Goal: Task Accomplishment & Management: Manage account settings

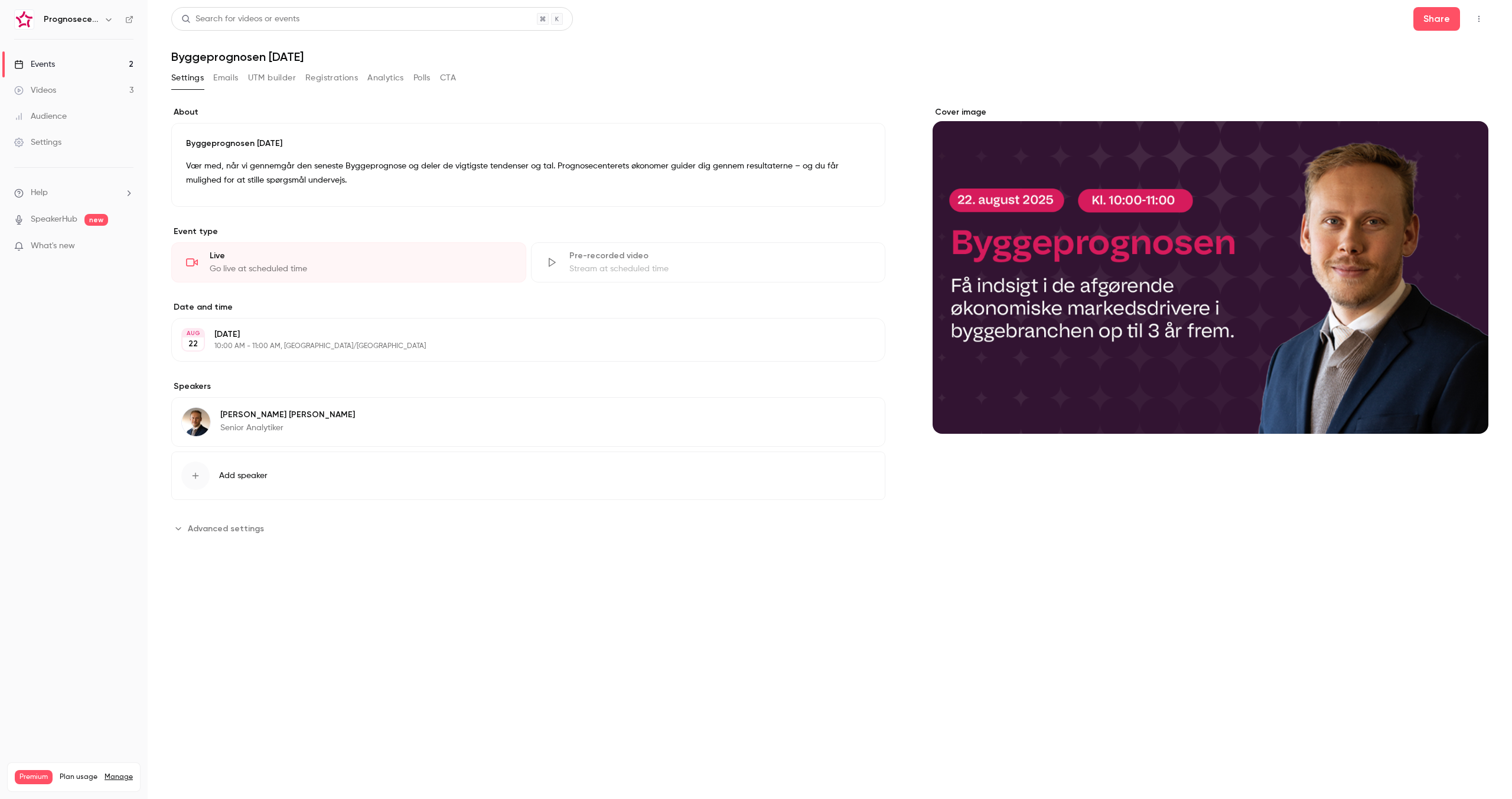
click at [1476, 16] on icon "button" at bounding box center [1479, 19] width 9 height 9
click at [1432, 18] on div at bounding box center [756, 399] width 1512 height 799
click at [1432, 18] on button "Share" at bounding box center [1436, 19] width 46 height 24
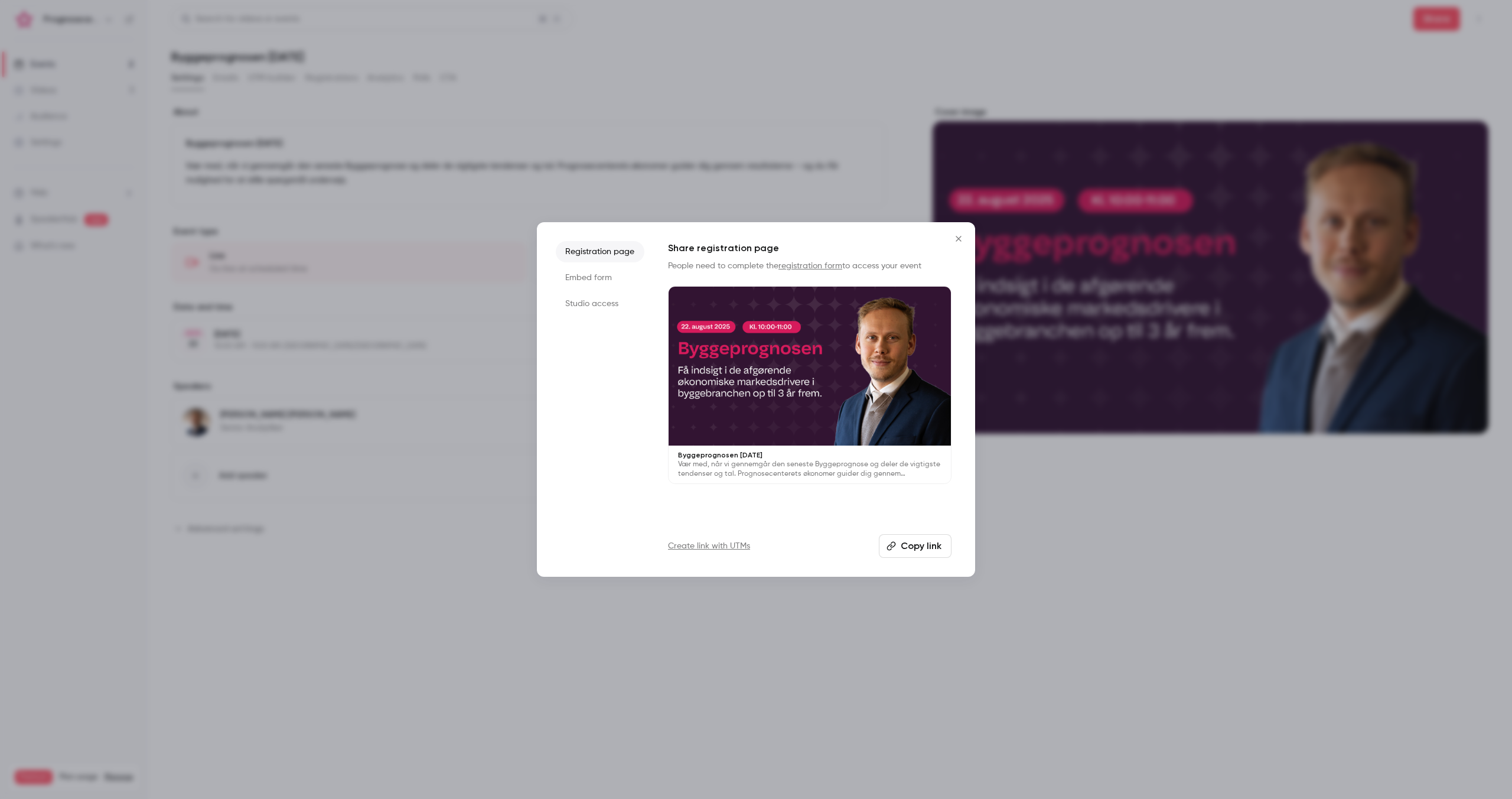
click at [938, 550] on button "Copy link" at bounding box center [915, 546] width 73 height 24
click at [958, 243] on icon "Close" at bounding box center [958, 239] width 14 height 9
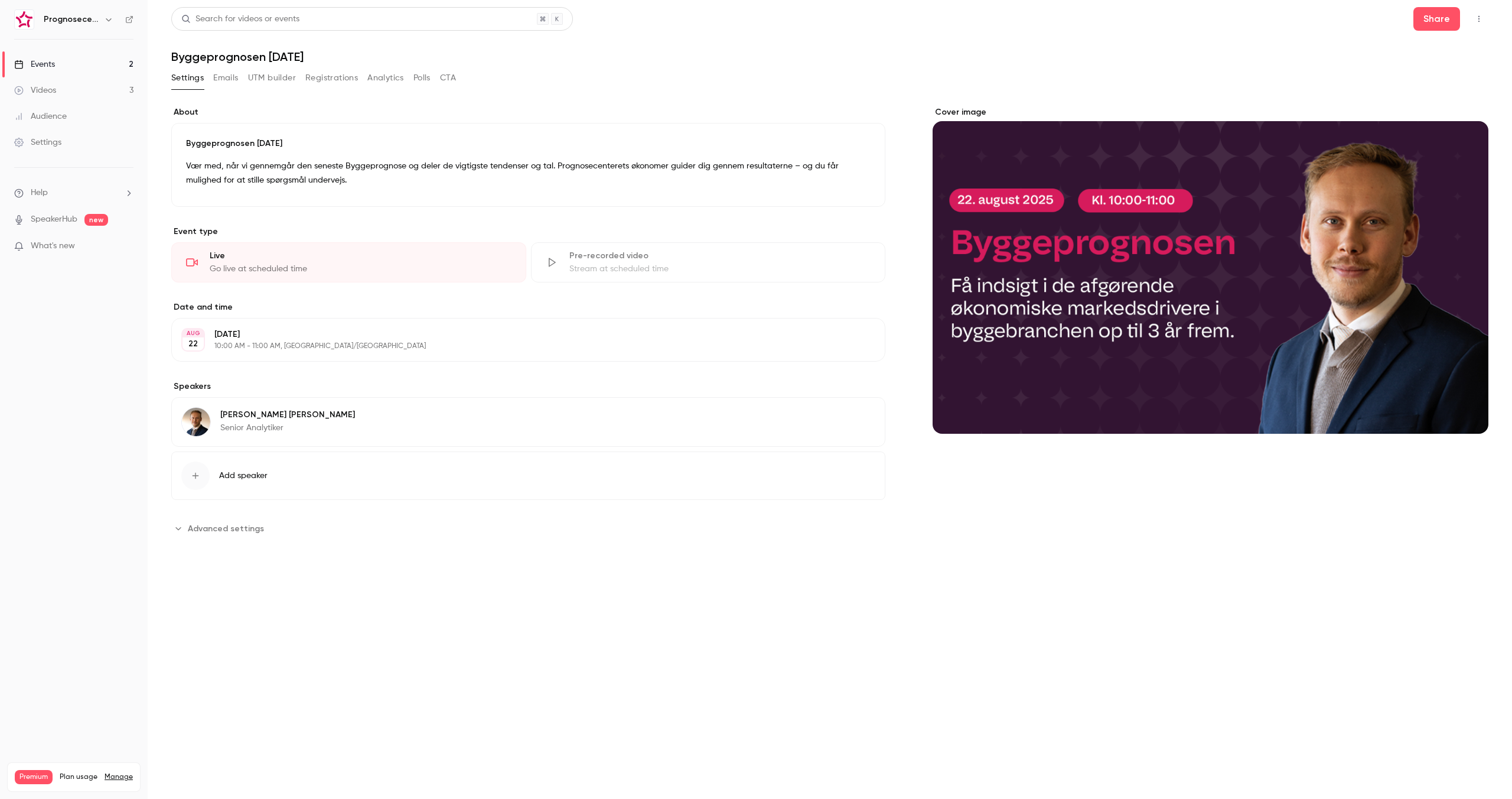
click at [60, 240] on span "What's new" at bounding box center [53, 246] width 44 height 12
click at [682, 26] on div at bounding box center [756, 399] width 1512 height 799
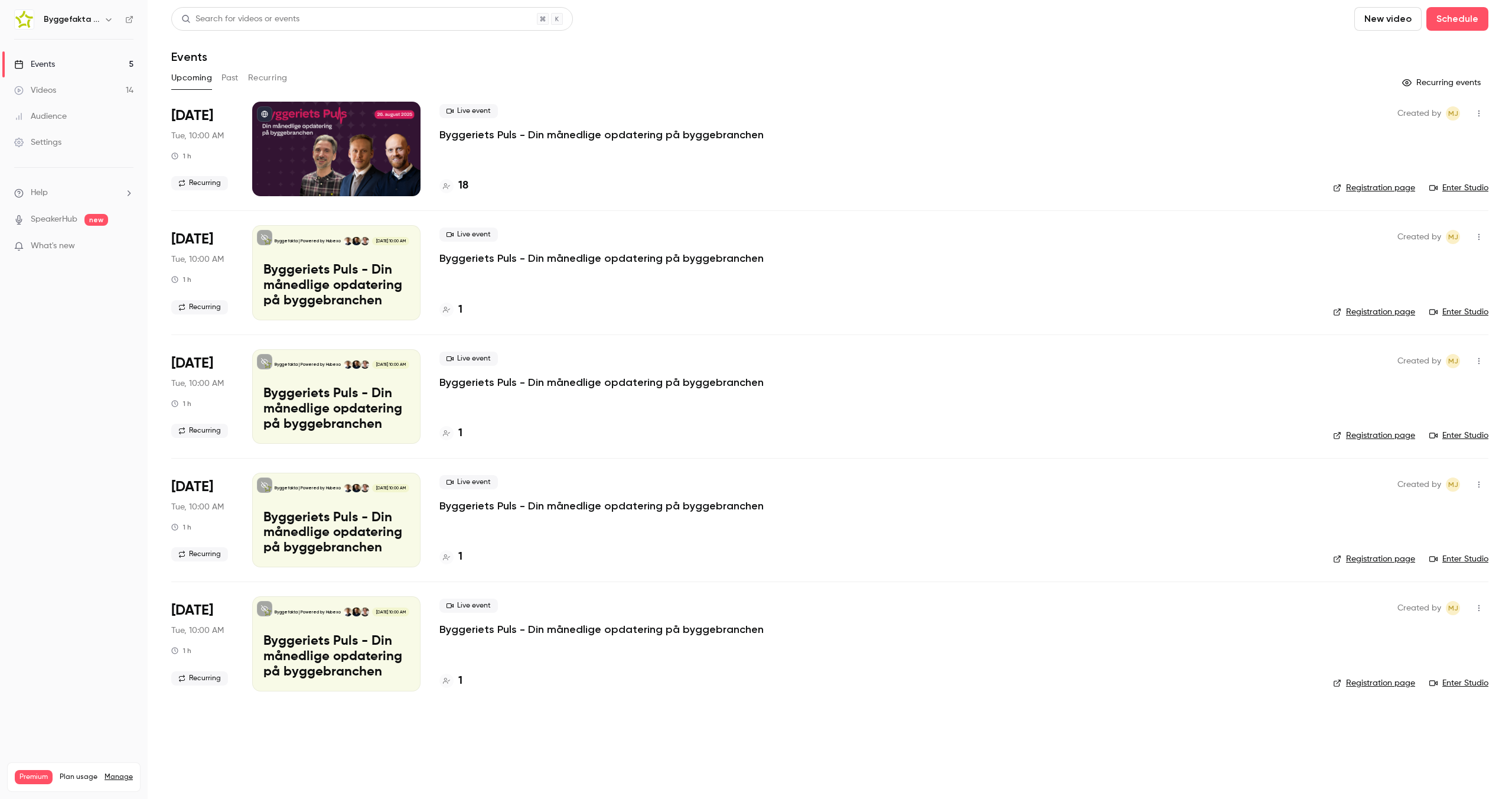
click at [84, 14] on h6 "Byggefakta | Powered by Hubexo" at bounding box center [71, 20] width 56 height 12
click at [103, 21] on button "button" at bounding box center [109, 20] width 14 height 14
click at [77, 114] on li "Switch channel 11" at bounding box center [120, 109] width 221 height 31
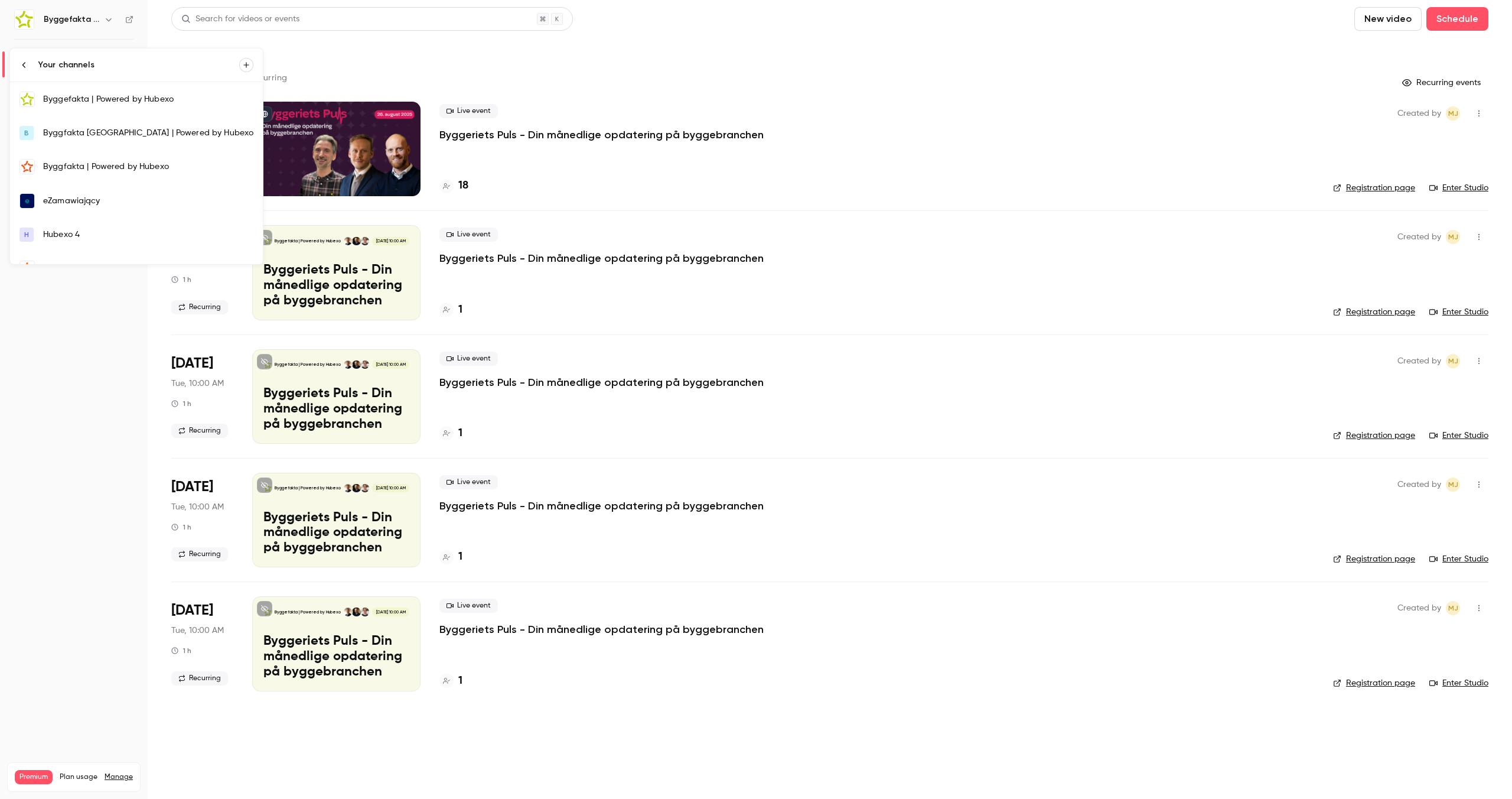
scroll to position [192, 0]
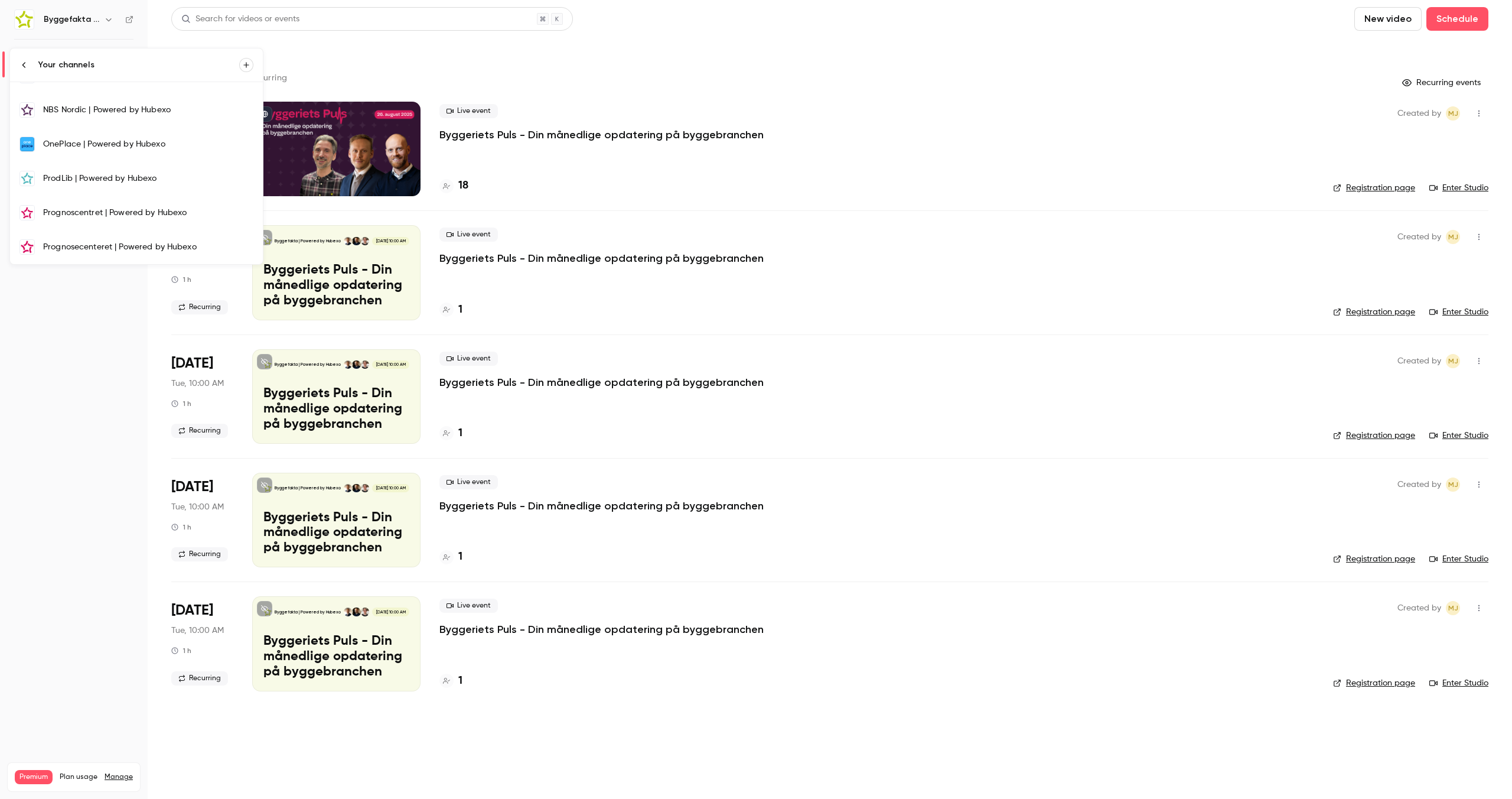
click at [62, 253] on link "Prognosecenteret | Powered by Hubexo" at bounding box center [136, 247] width 253 height 34
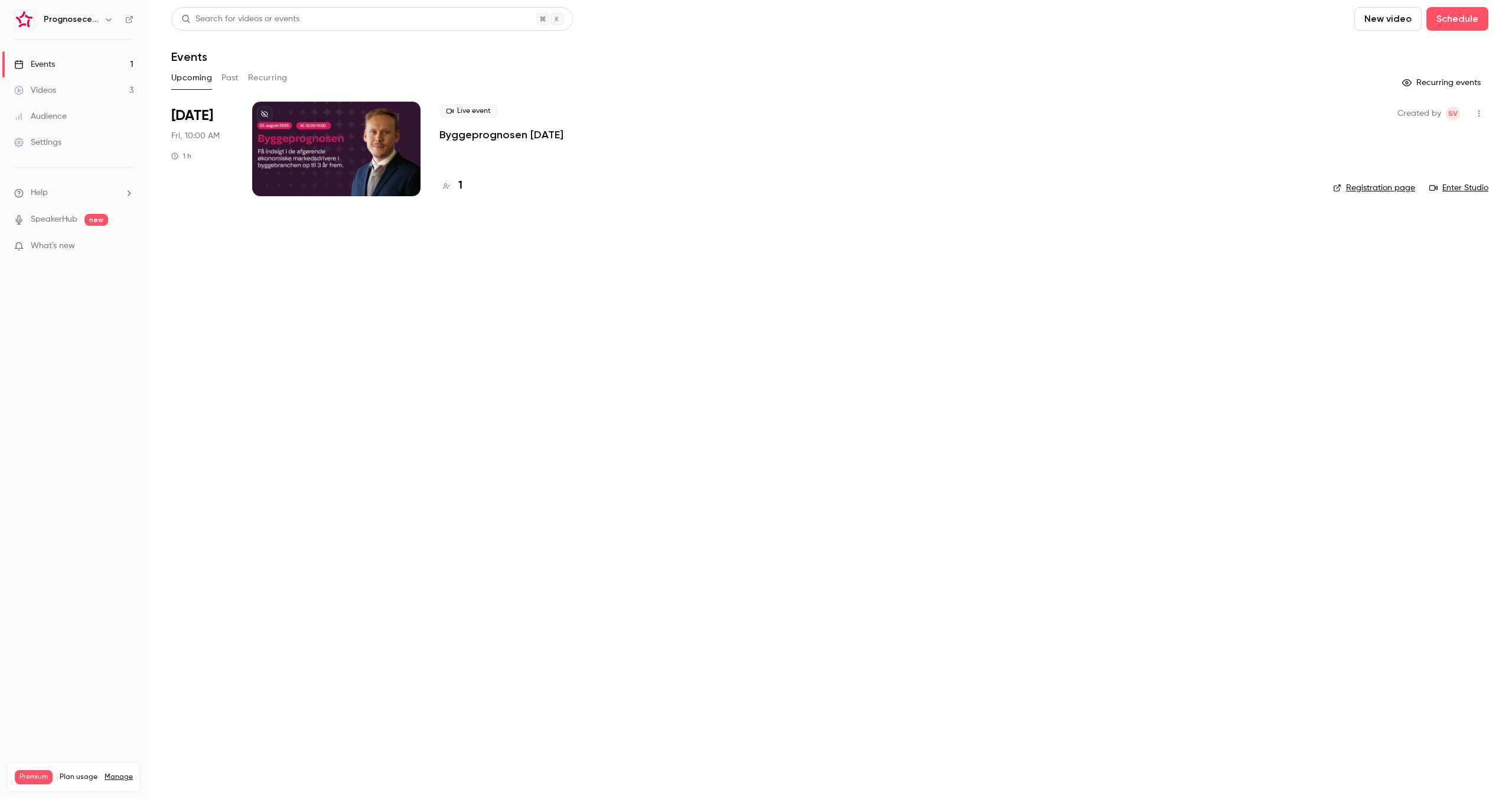
click at [230, 78] on button "Past" at bounding box center [230, 78] width 17 height 19
click at [187, 80] on button "Upcoming" at bounding box center [192, 78] width 41 height 19
click at [474, 134] on p "Byggeprognosen [DATE]" at bounding box center [502, 135] width 124 height 14
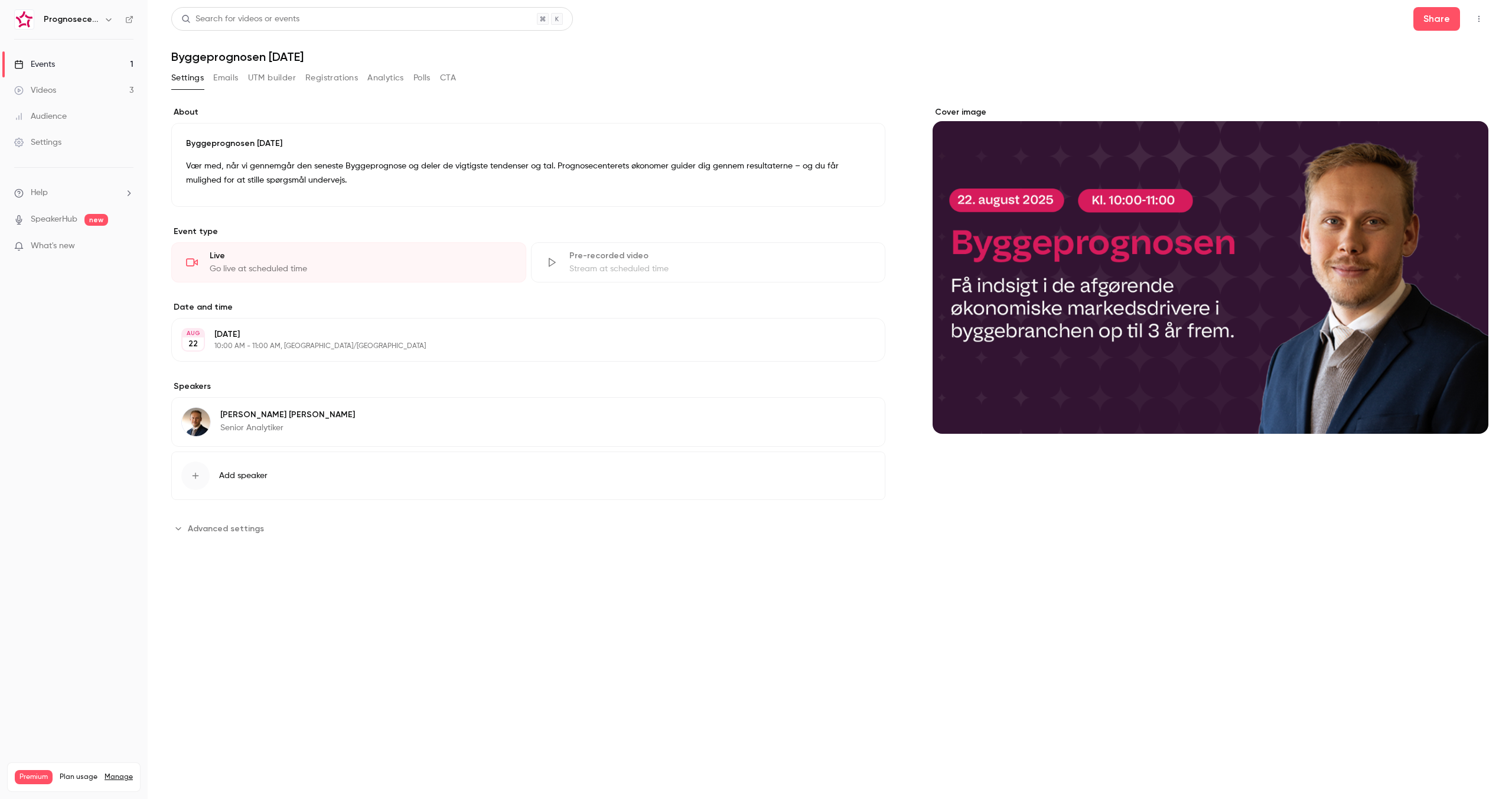
click at [335, 80] on button "Registrations" at bounding box center [332, 78] width 52 height 19
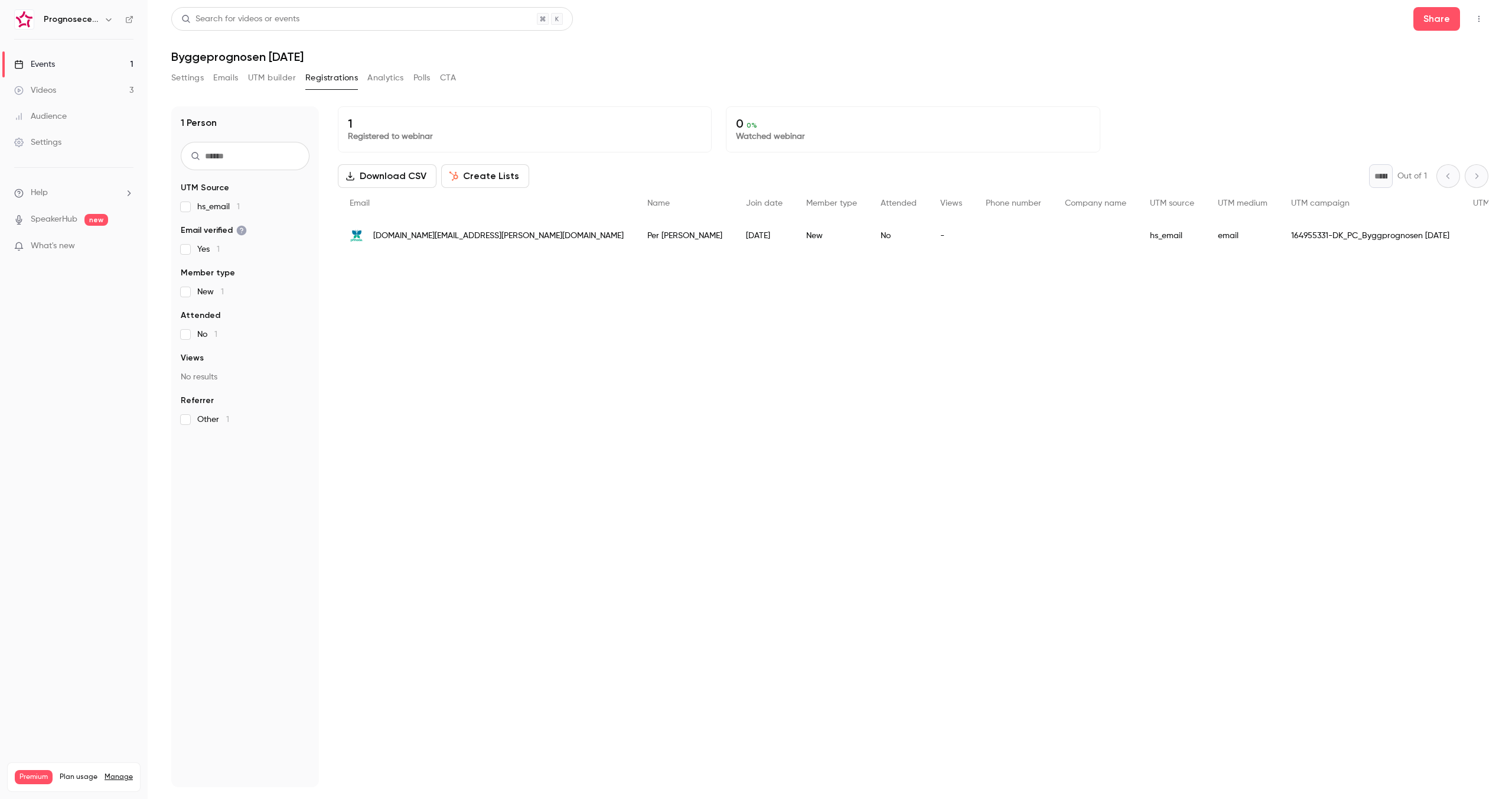
drag, startPoint x: 1351, startPoint y: 261, endPoint x: 1483, endPoint y: 263, distance: 132.0
click at [1483, 263] on div "1 Registered to webinar 0 0 % Watched webinar Download CSV Create Lists * Out o…" at bounding box center [913, 447] width 1151 height 681
click at [425, 234] on span "sales.sc@prihoda.com" at bounding box center [499, 236] width 251 height 12
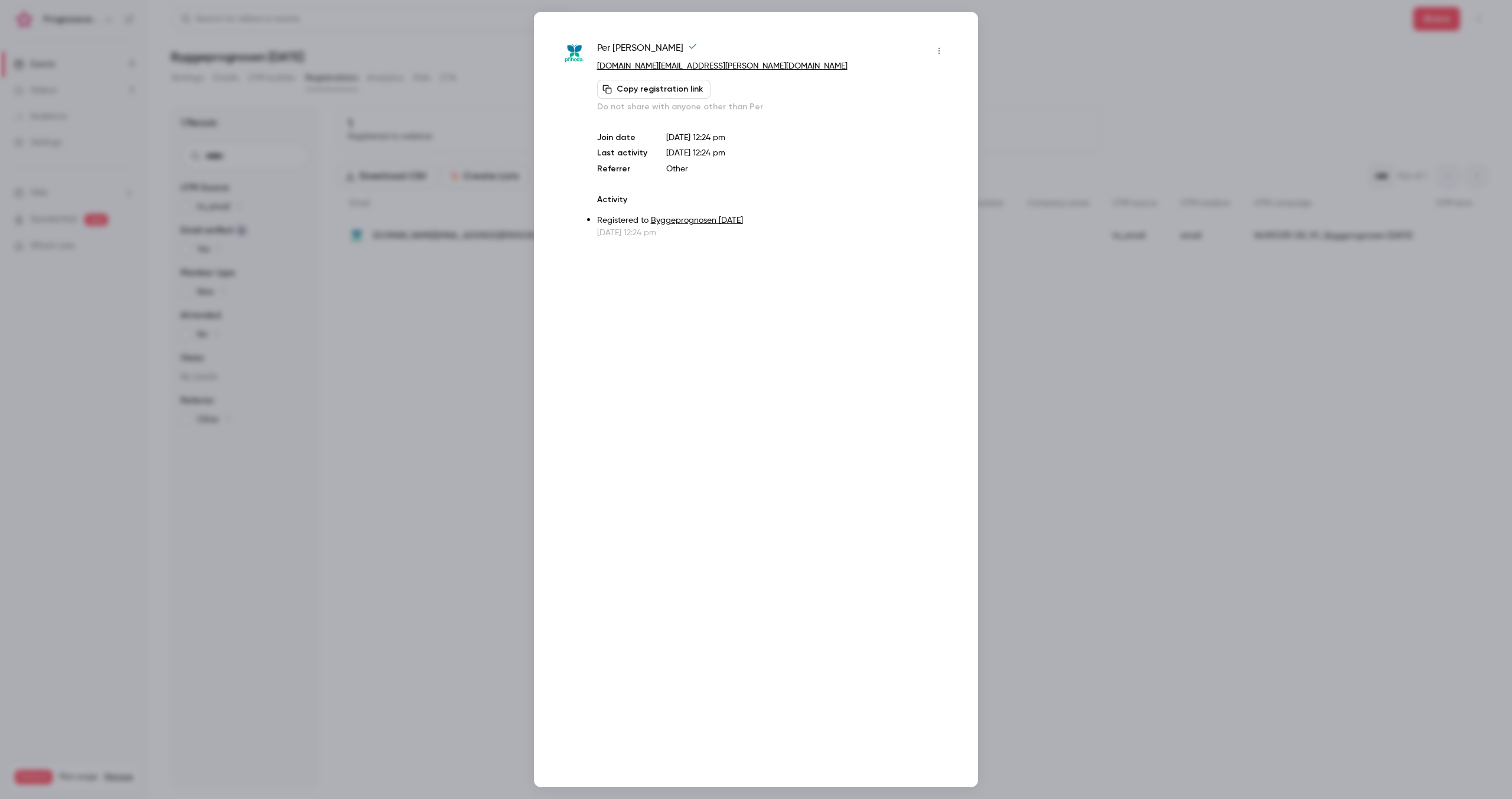
click at [938, 48] on icon "button" at bounding box center [939, 50] width 9 height 9
click at [887, 109] on div "Remove registration" at bounding box center [893, 112] width 90 height 12
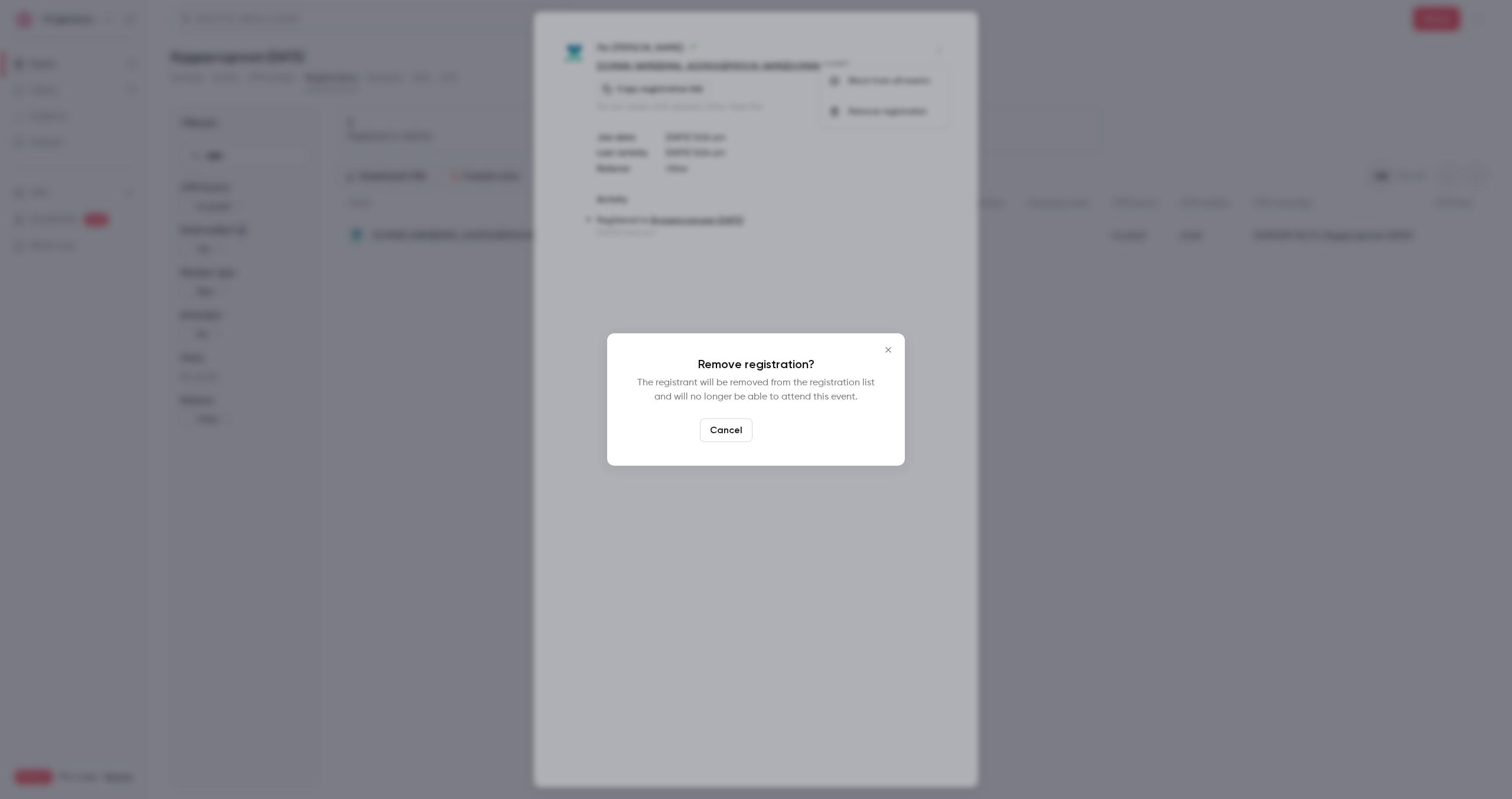
click at [773, 429] on button "Confirm" at bounding box center [784, 430] width 56 height 24
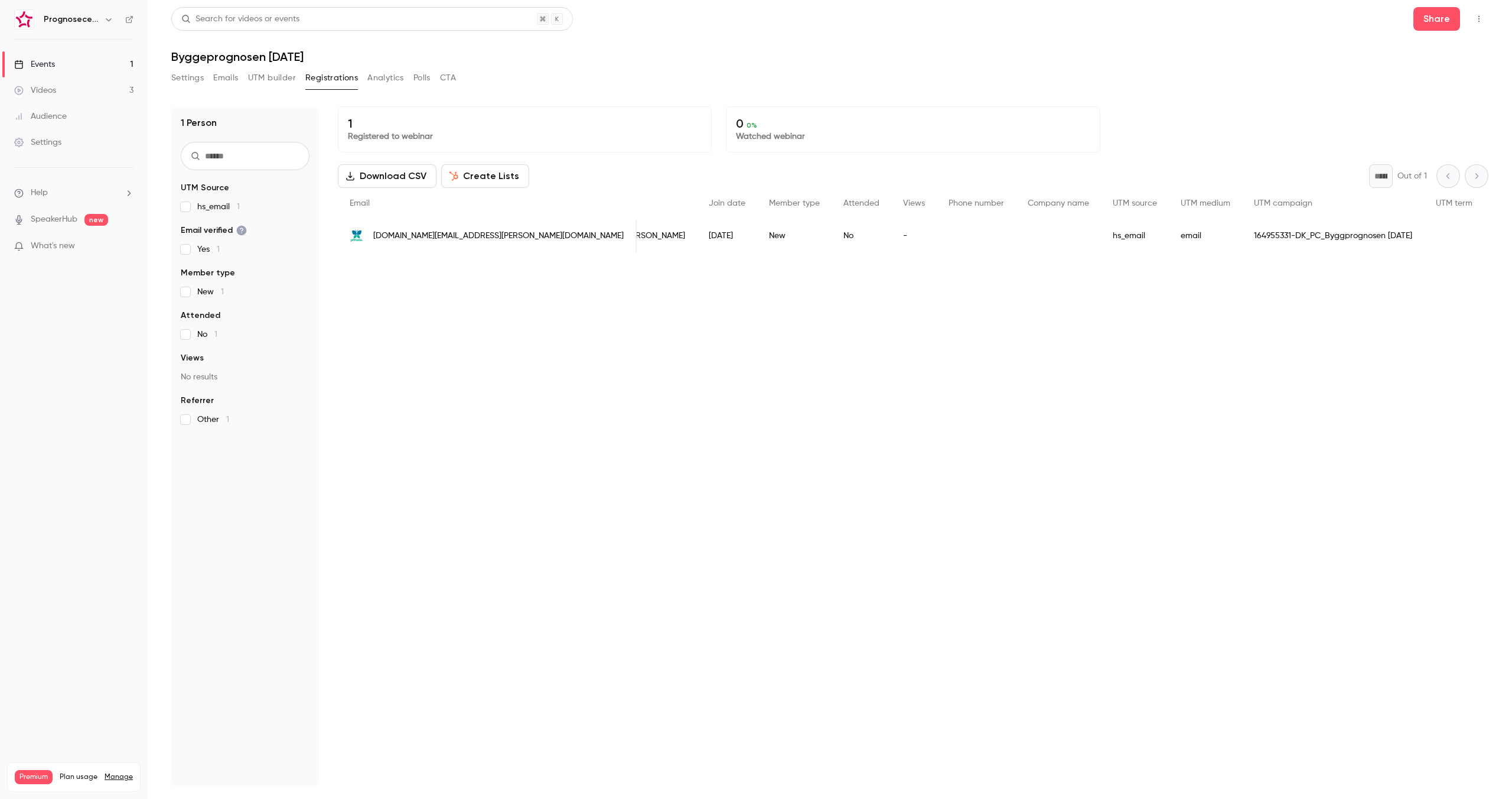
scroll to position [0, 0]
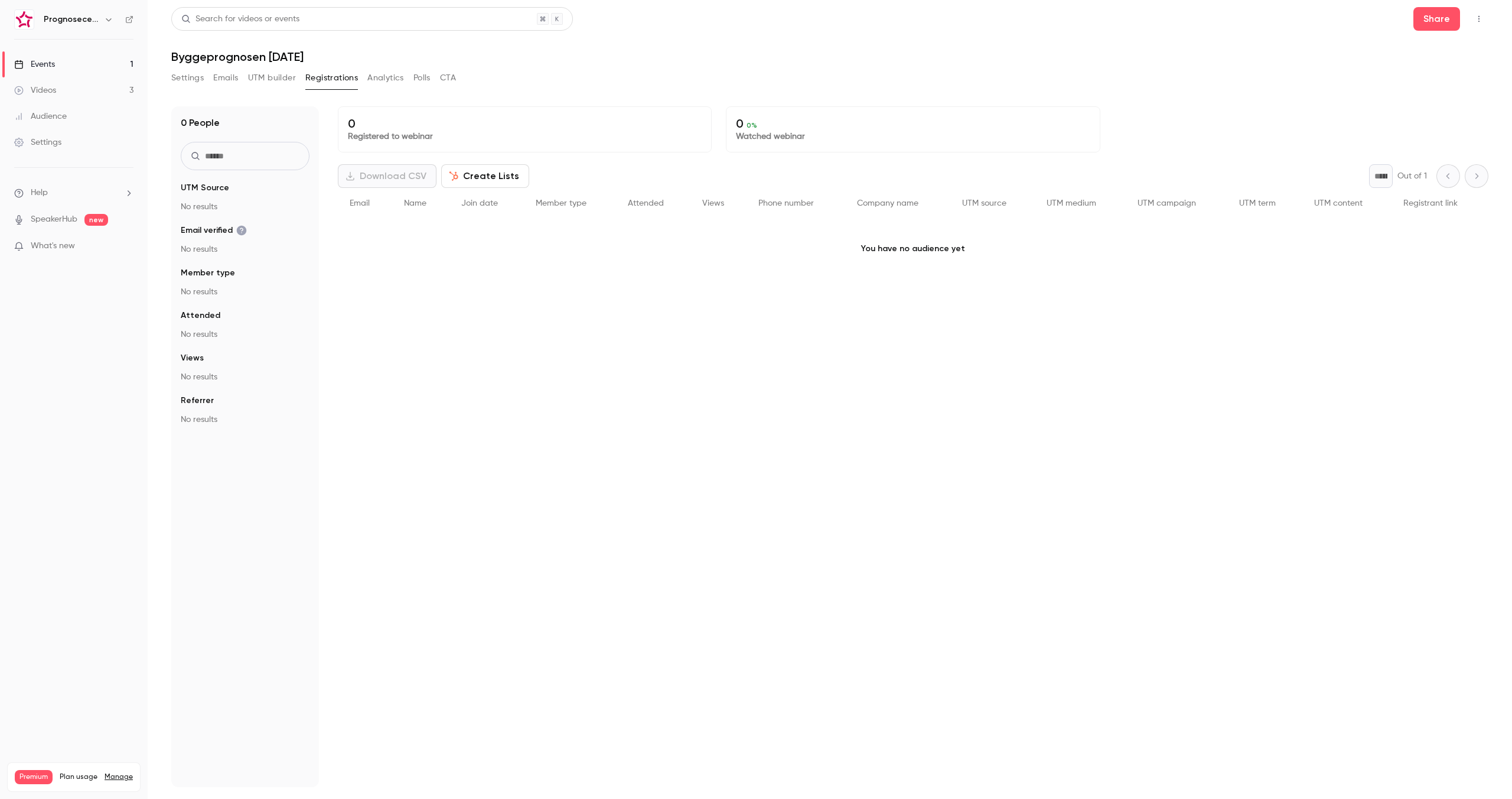
click at [530, 293] on div "0 Registered to webinar 0 0 % Watched webinar Download CSV Create Lists * Out o…" at bounding box center [913, 447] width 1151 height 681
click at [75, 73] on link "Events 1" at bounding box center [74, 65] width 148 height 26
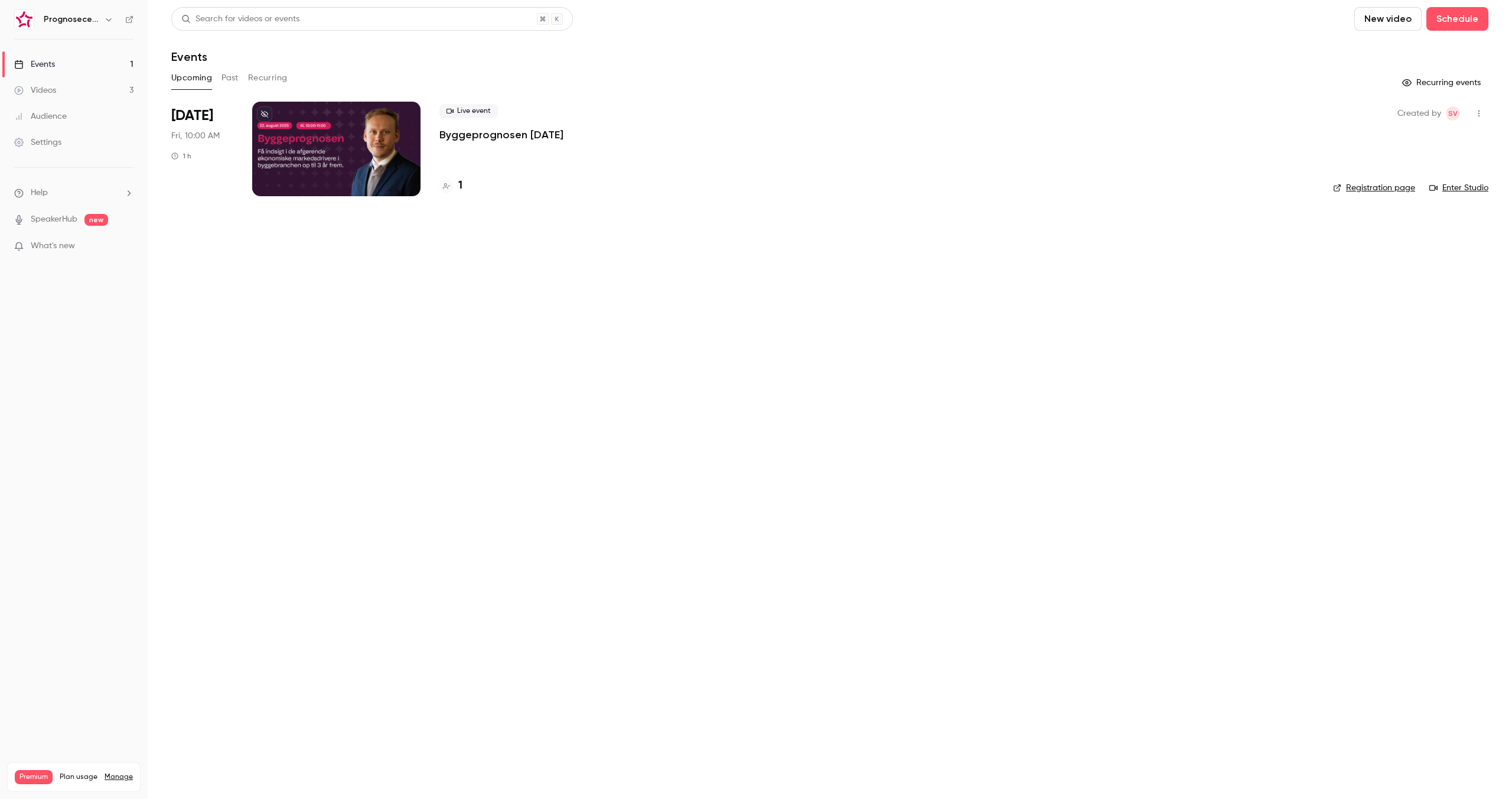
click at [573, 143] on div "Live event Byggeprognosen august 2025 1" at bounding box center [877, 149] width 875 height 94
click at [562, 137] on p "Byggeprognosen [DATE]" at bounding box center [502, 135] width 124 height 14
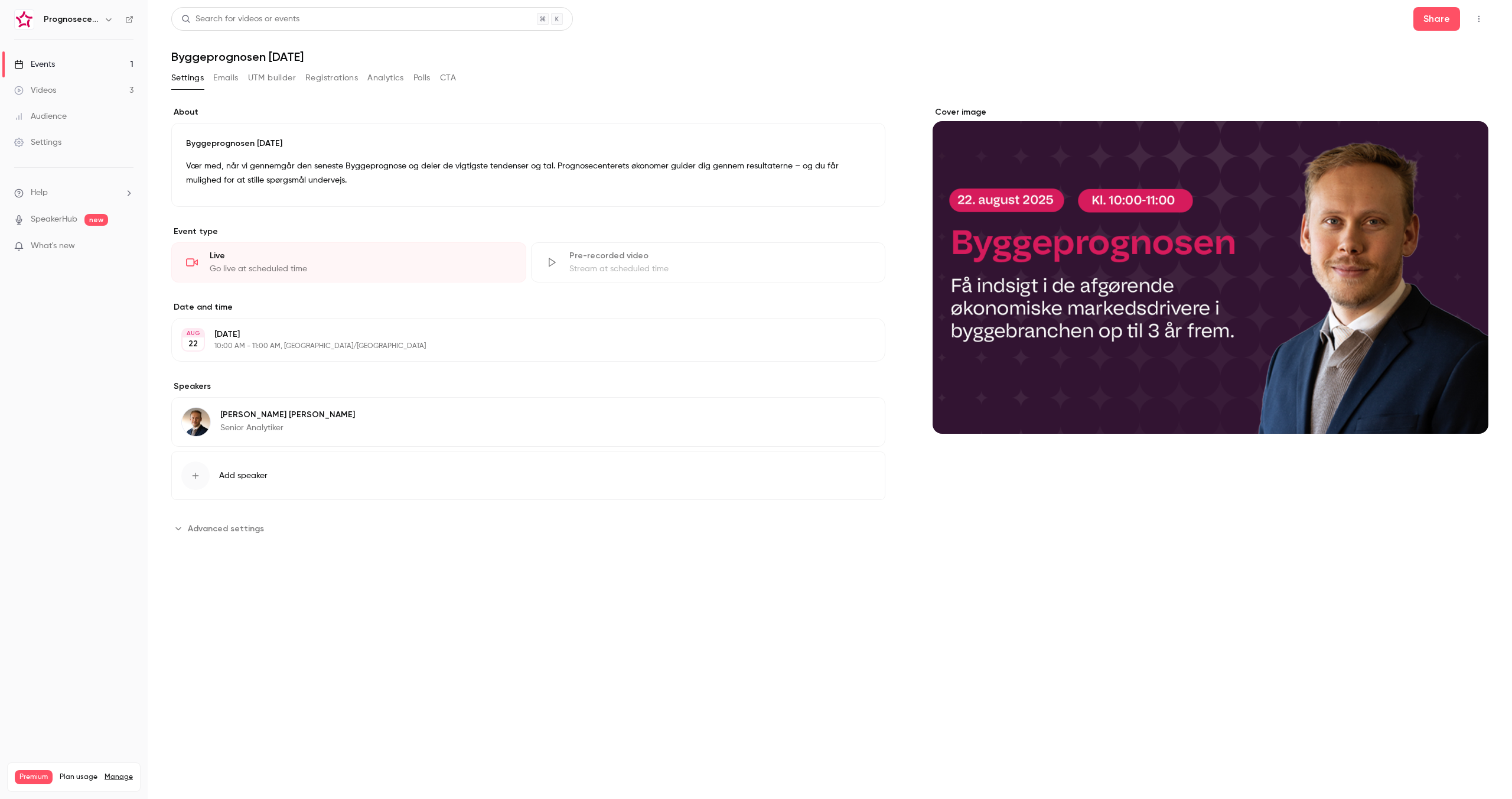
click at [325, 78] on button "Registrations" at bounding box center [332, 78] width 52 height 19
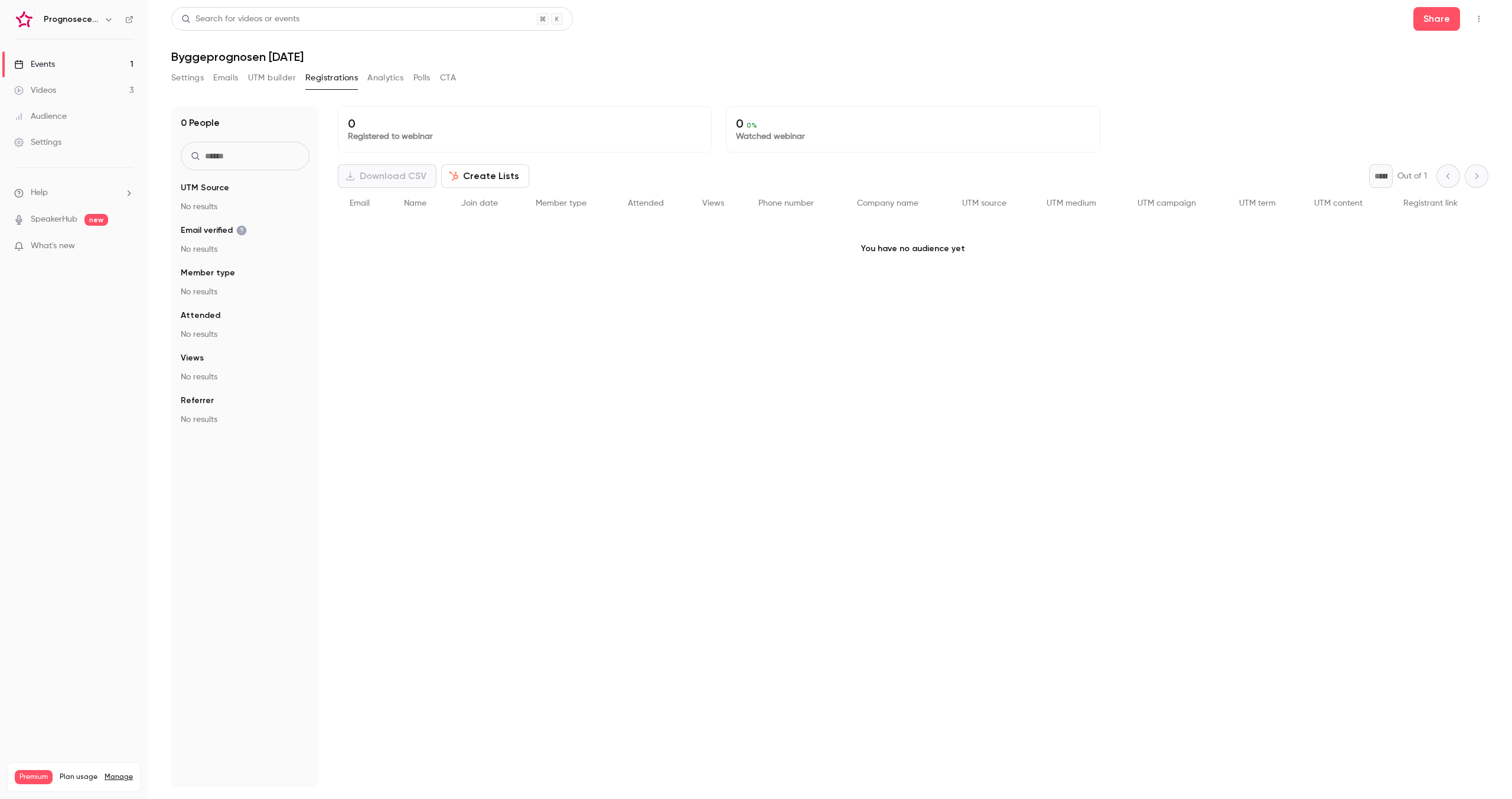
click at [198, 75] on button "Settings" at bounding box center [188, 78] width 33 height 19
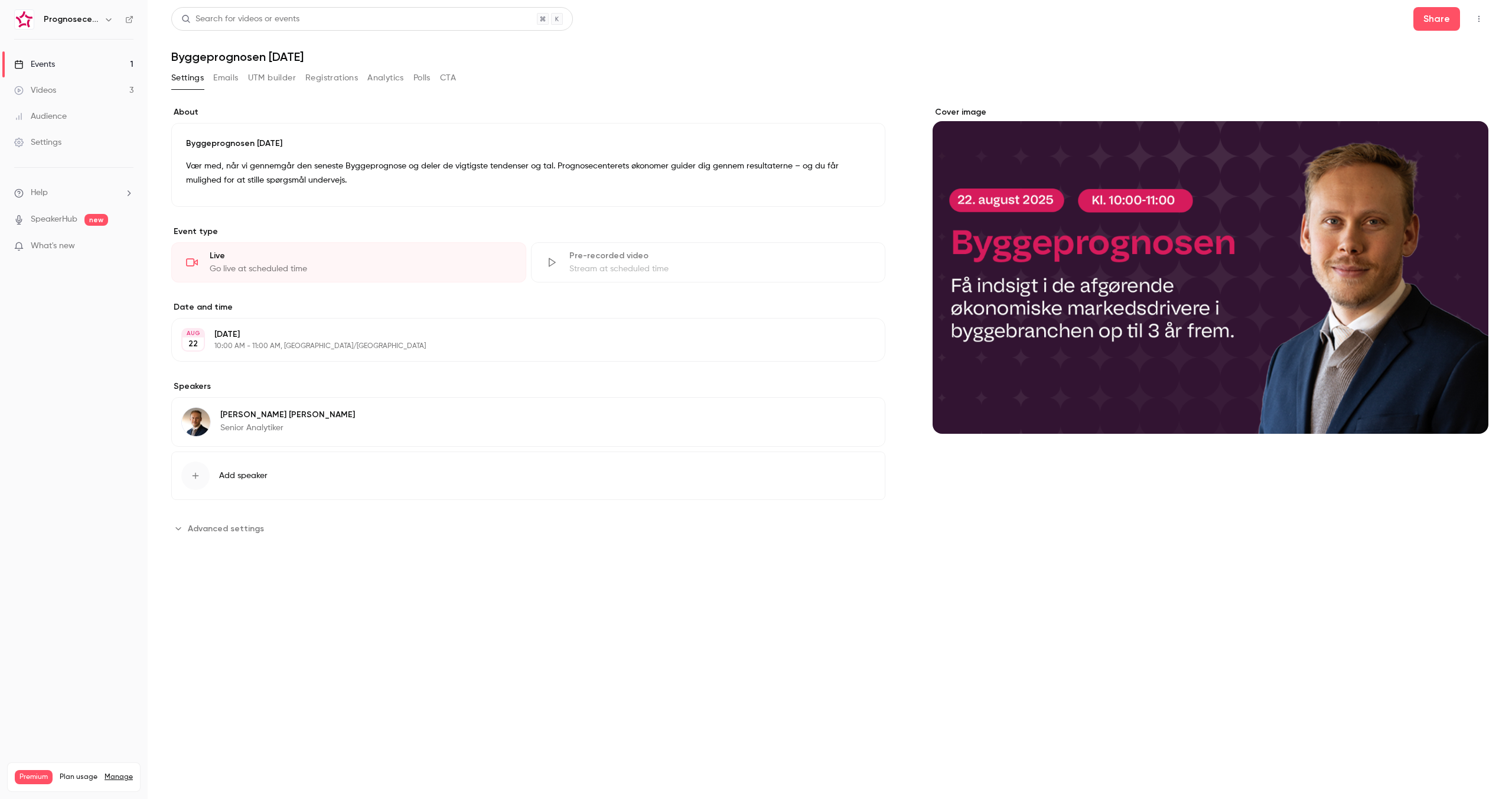
click at [58, 56] on link "Events 1" at bounding box center [74, 65] width 148 height 26
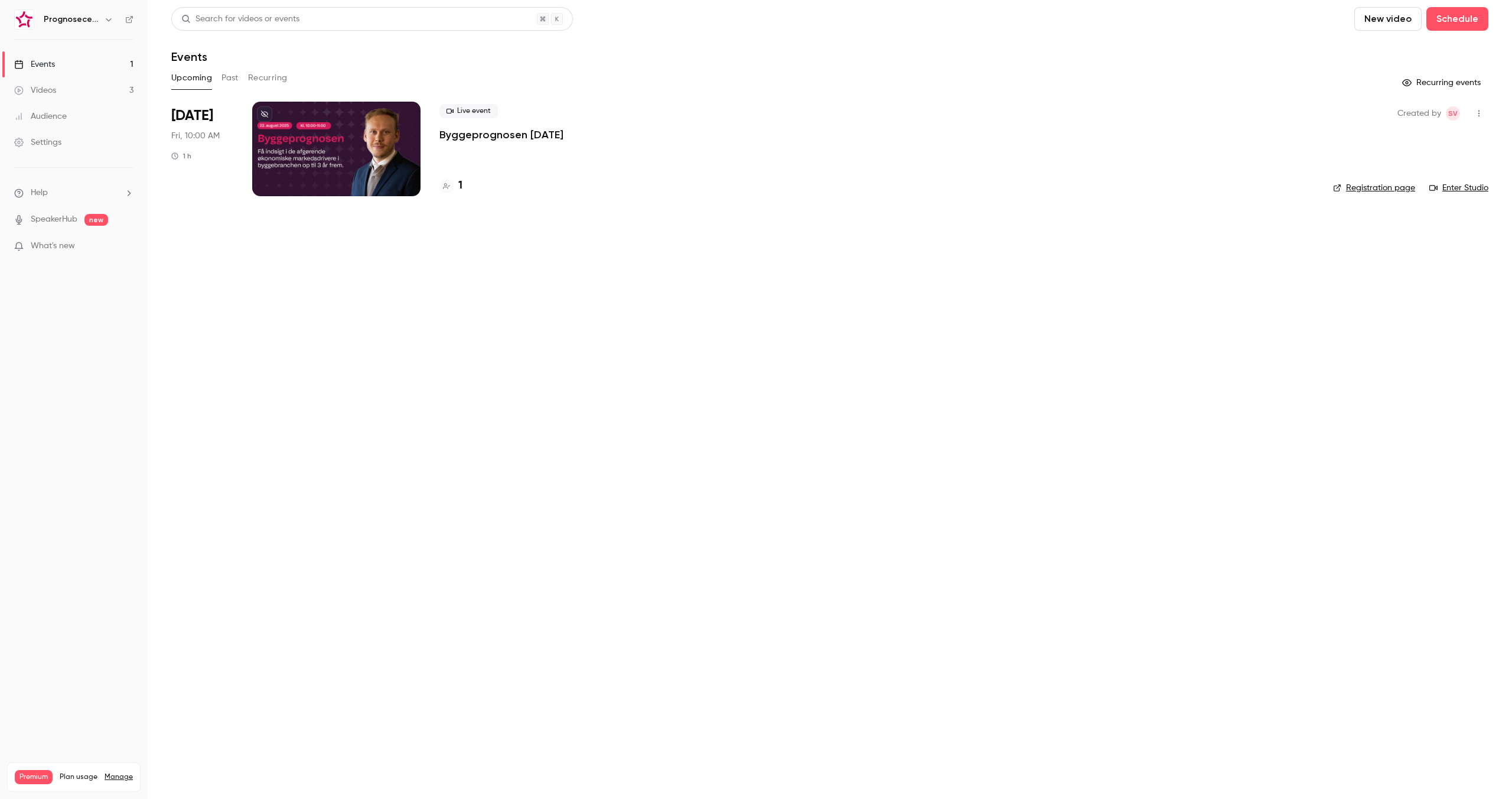
click at [58, 56] on link "Events 1" at bounding box center [74, 65] width 148 height 26
click at [488, 128] on p "Byggeprognosen [DATE]" at bounding box center [502, 135] width 124 height 14
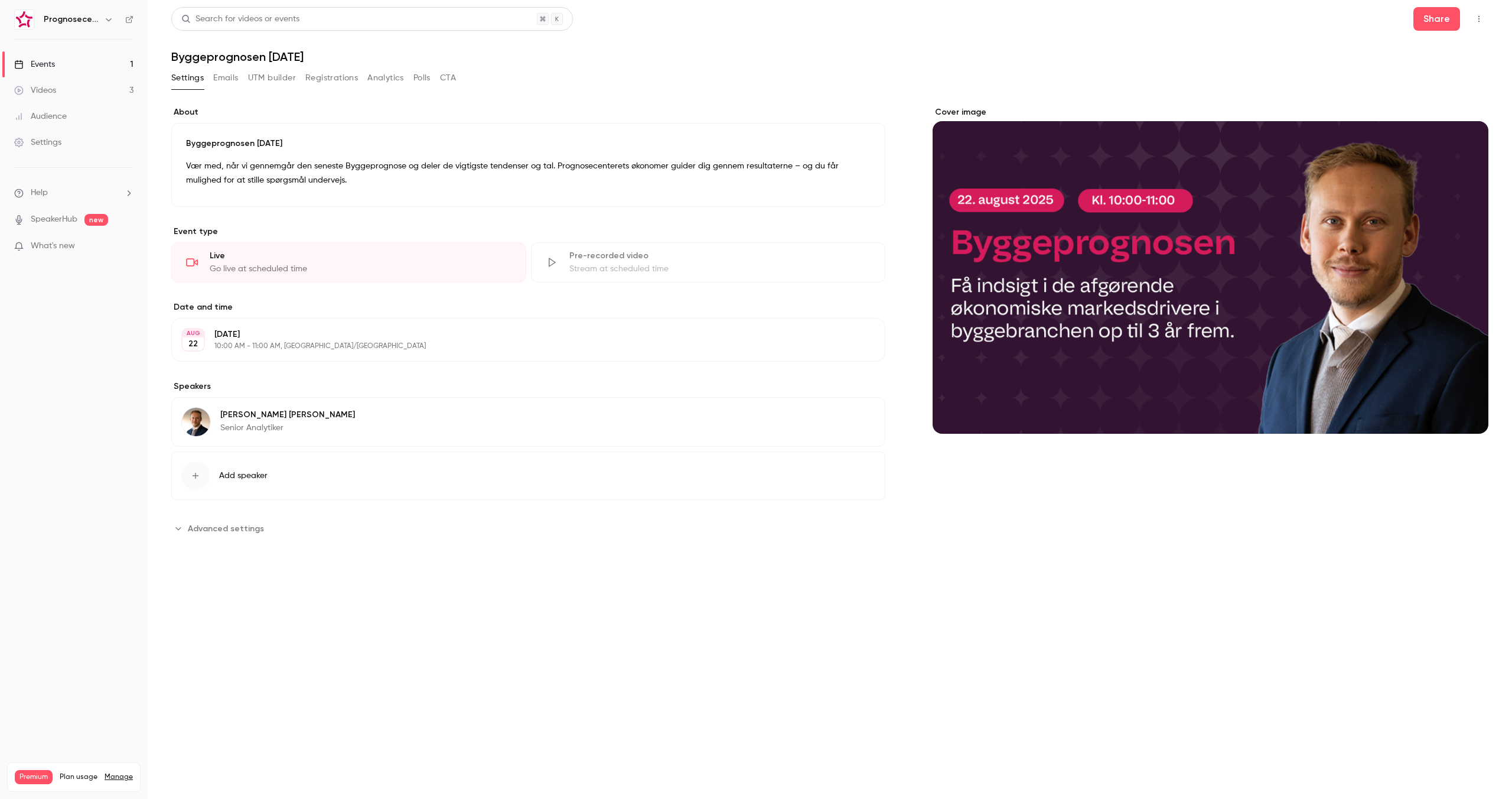
click at [340, 82] on button "Registrations" at bounding box center [332, 78] width 52 height 19
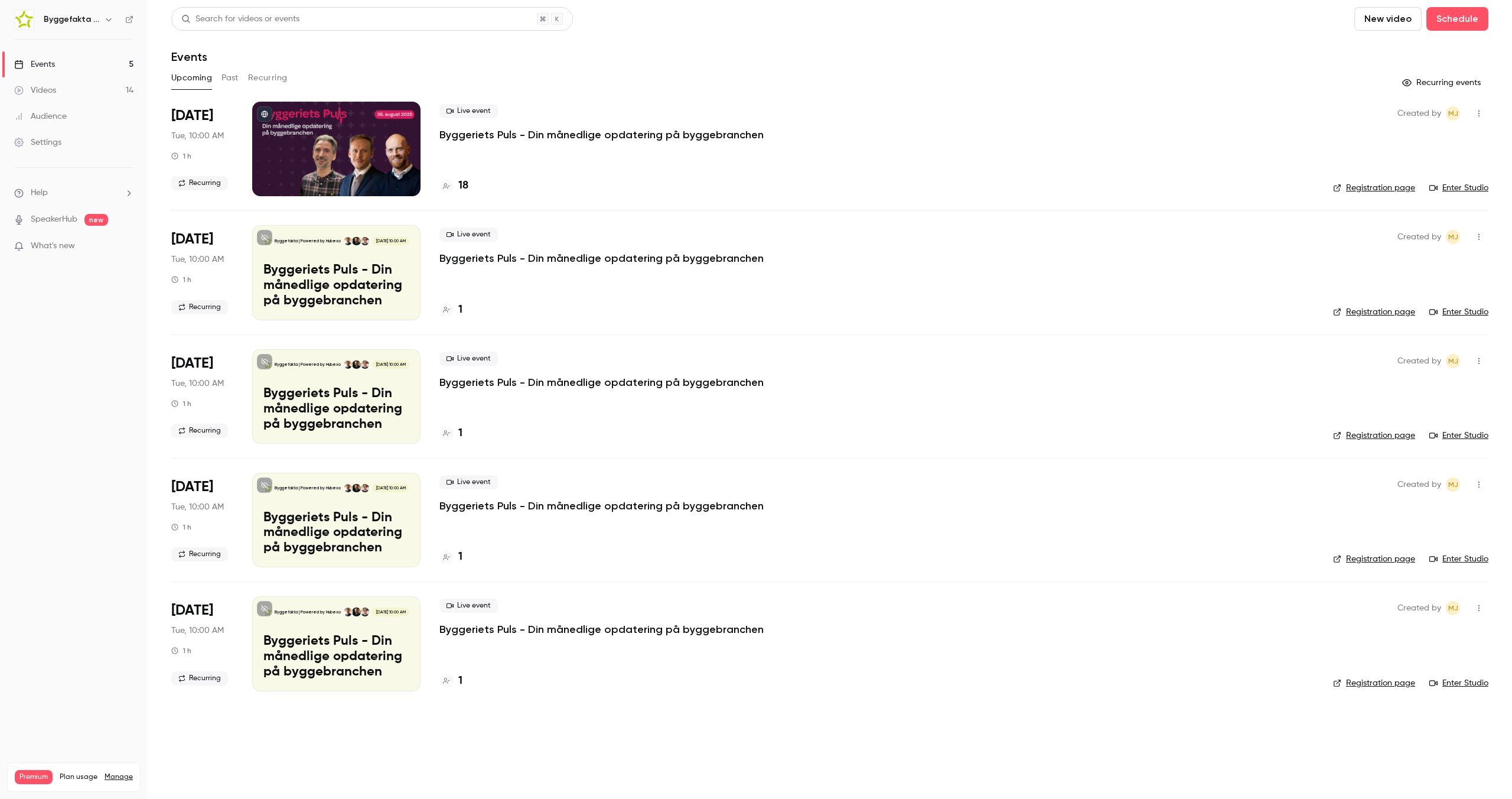
click at [113, 15] on icon "button" at bounding box center [109, 20] width 9 height 9
click at [96, 98] on li "Switch channel 11" at bounding box center [101, 109] width 184 height 31
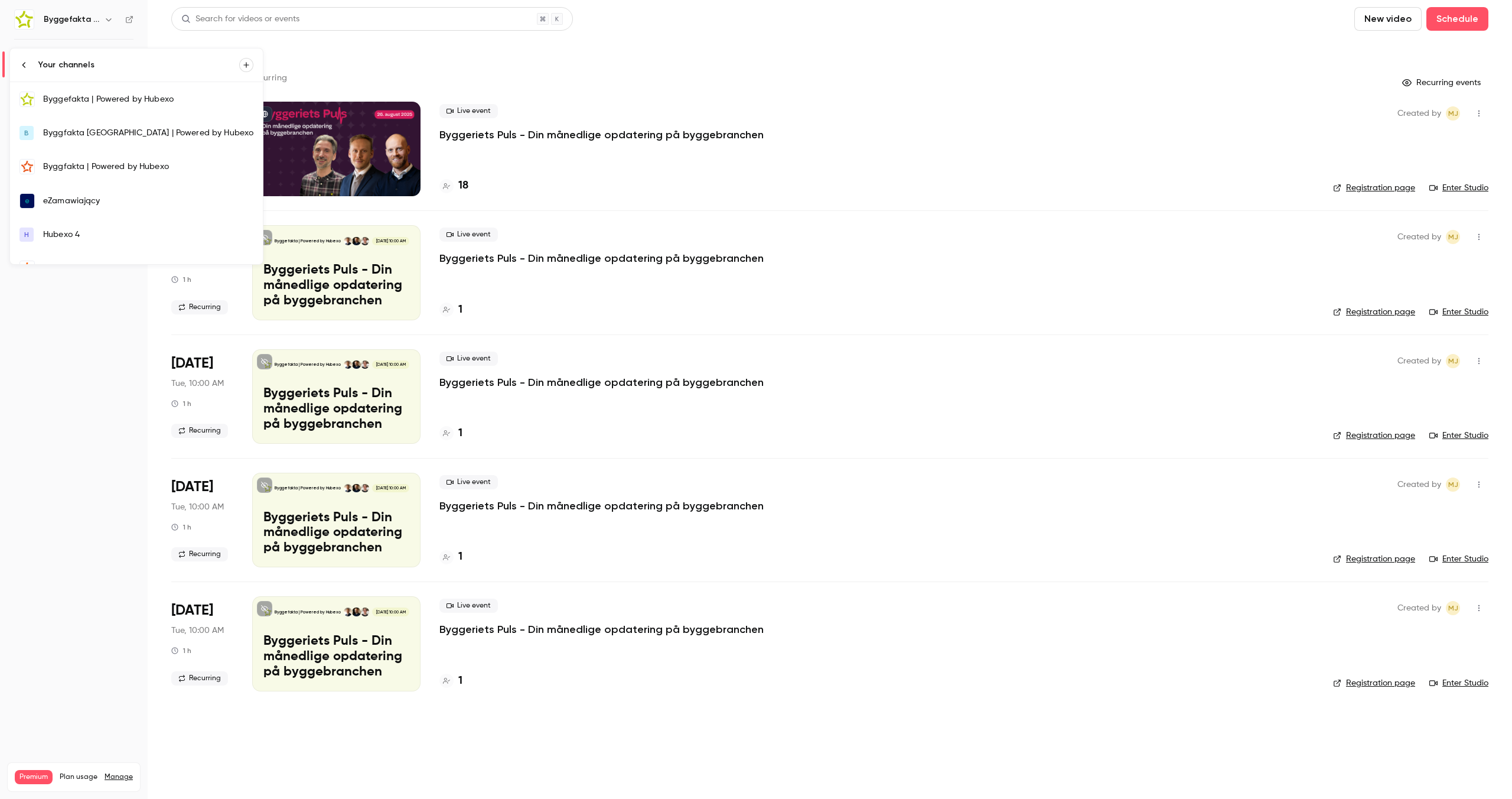
scroll to position [192, 0]
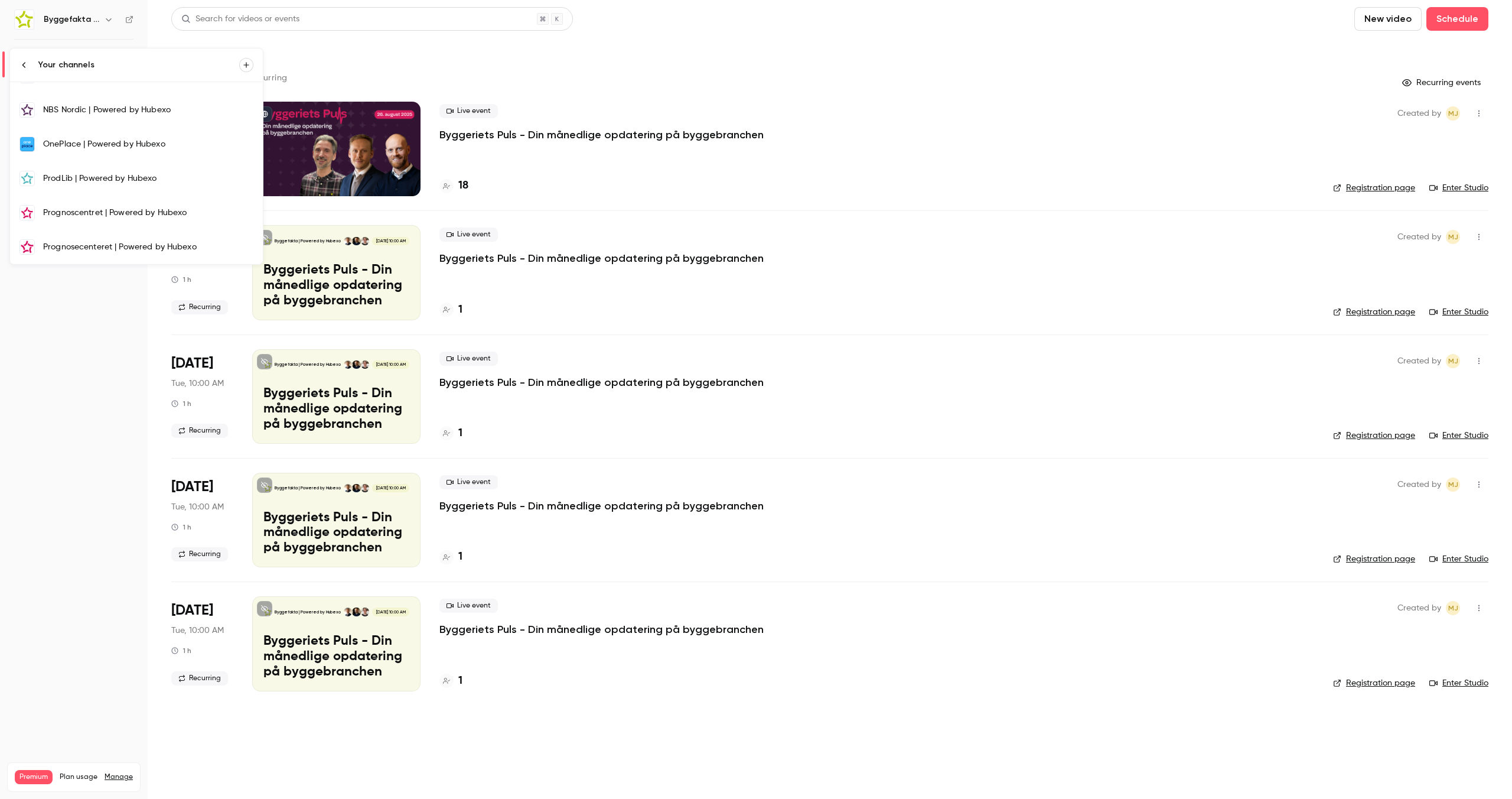
click at [79, 241] on div "Prognosecenteret | Powered by Hubexo" at bounding box center [148, 247] width 210 height 12
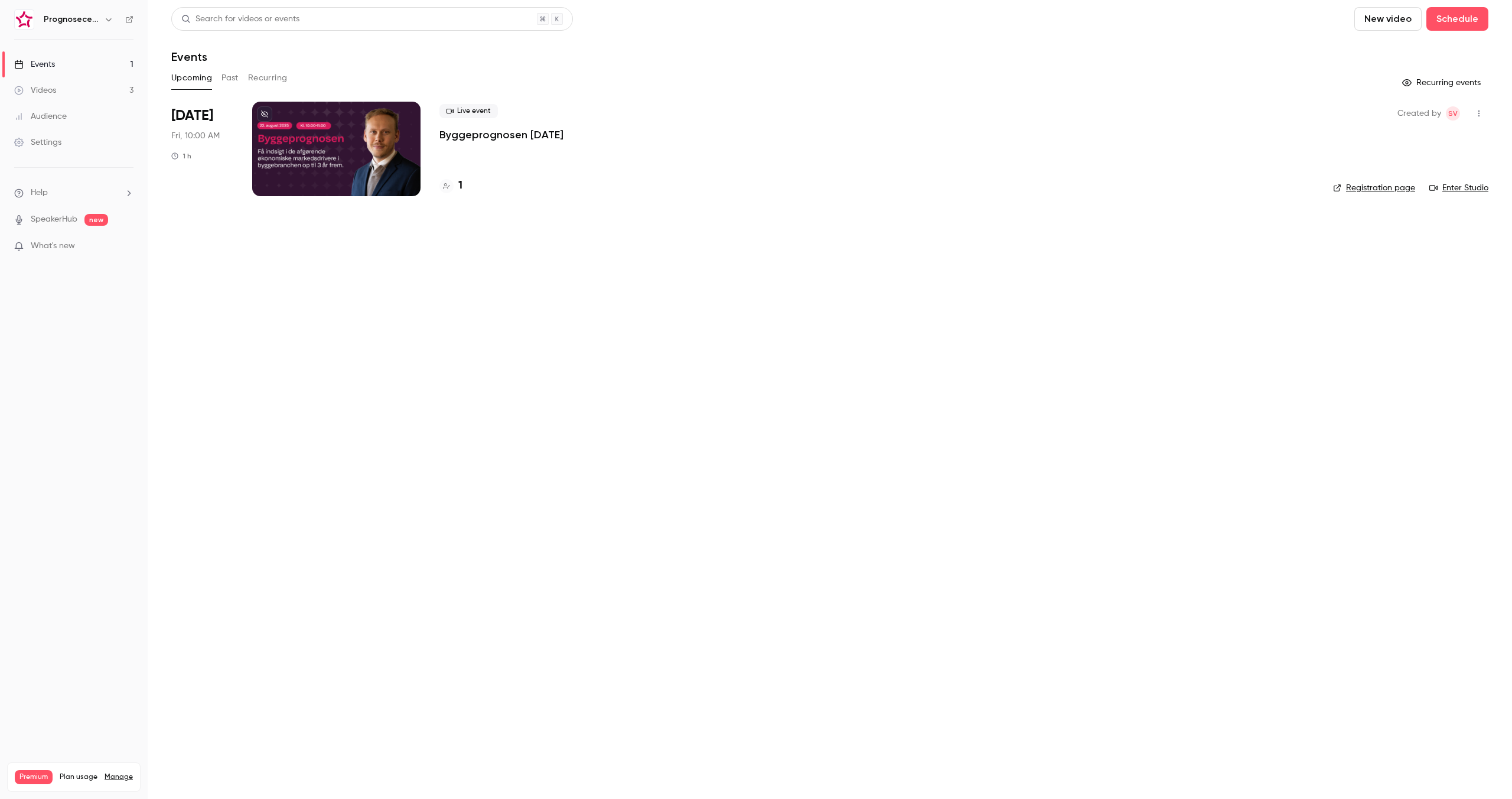
click at [234, 80] on button "Past" at bounding box center [230, 78] width 17 height 19
click at [202, 82] on button "Upcoming" at bounding box center [192, 78] width 41 height 19
click at [219, 78] on div "Upcoming Past Recurring" at bounding box center [830, 78] width 1317 height 19
click at [222, 76] on button "Past" at bounding box center [230, 78] width 17 height 19
click at [185, 72] on button "Upcoming" at bounding box center [192, 78] width 41 height 19
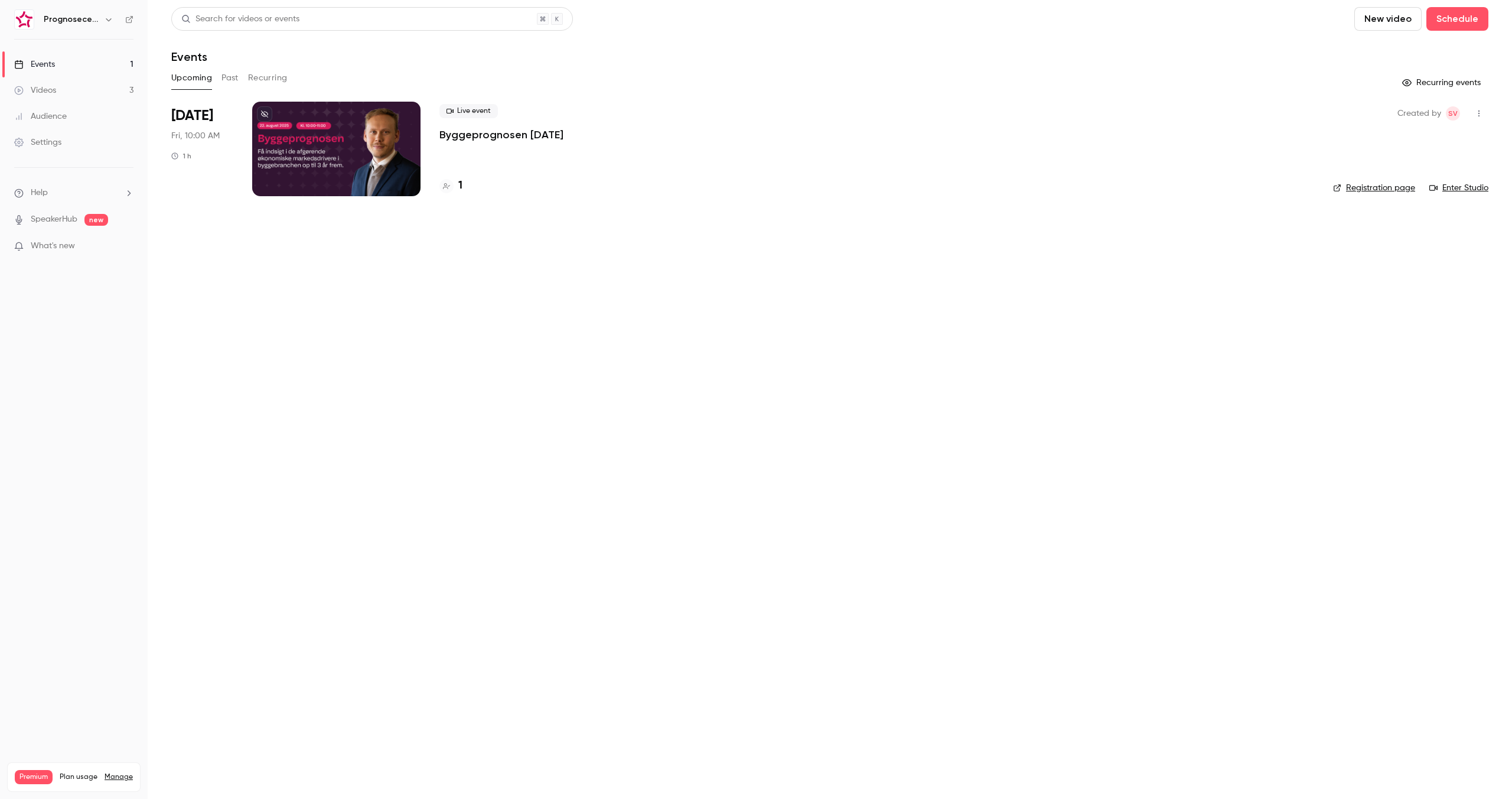
click at [209, 73] on button "Upcoming" at bounding box center [192, 78] width 41 height 19
click at [229, 77] on button "Past" at bounding box center [230, 78] width 17 height 19
click at [192, 78] on button "Upcoming" at bounding box center [192, 78] width 41 height 19
click at [219, 77] on div "Upcoming Past Recurring" at bounding box center [830, 78] width 1317 height 19
click at [232, 78] on button "Past" at bounding box center [230, 78] width 17 height 19
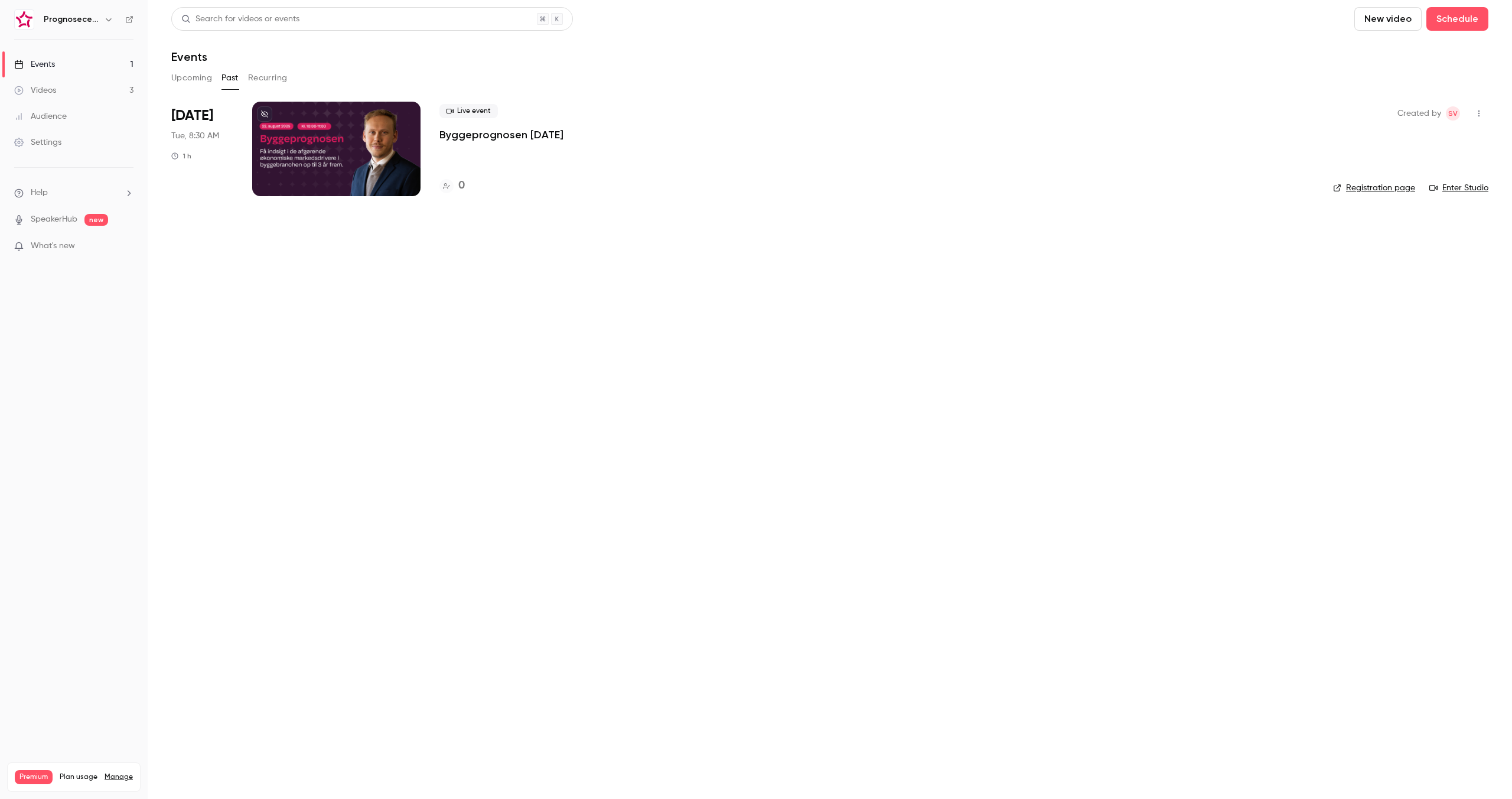
click at [1476, 114] on icon "button" at bounding box center [1479, 113] width 9 height 9
click at [1400, 237] on div "Delete" at bounding box center [1433, 236] width 90 height 12
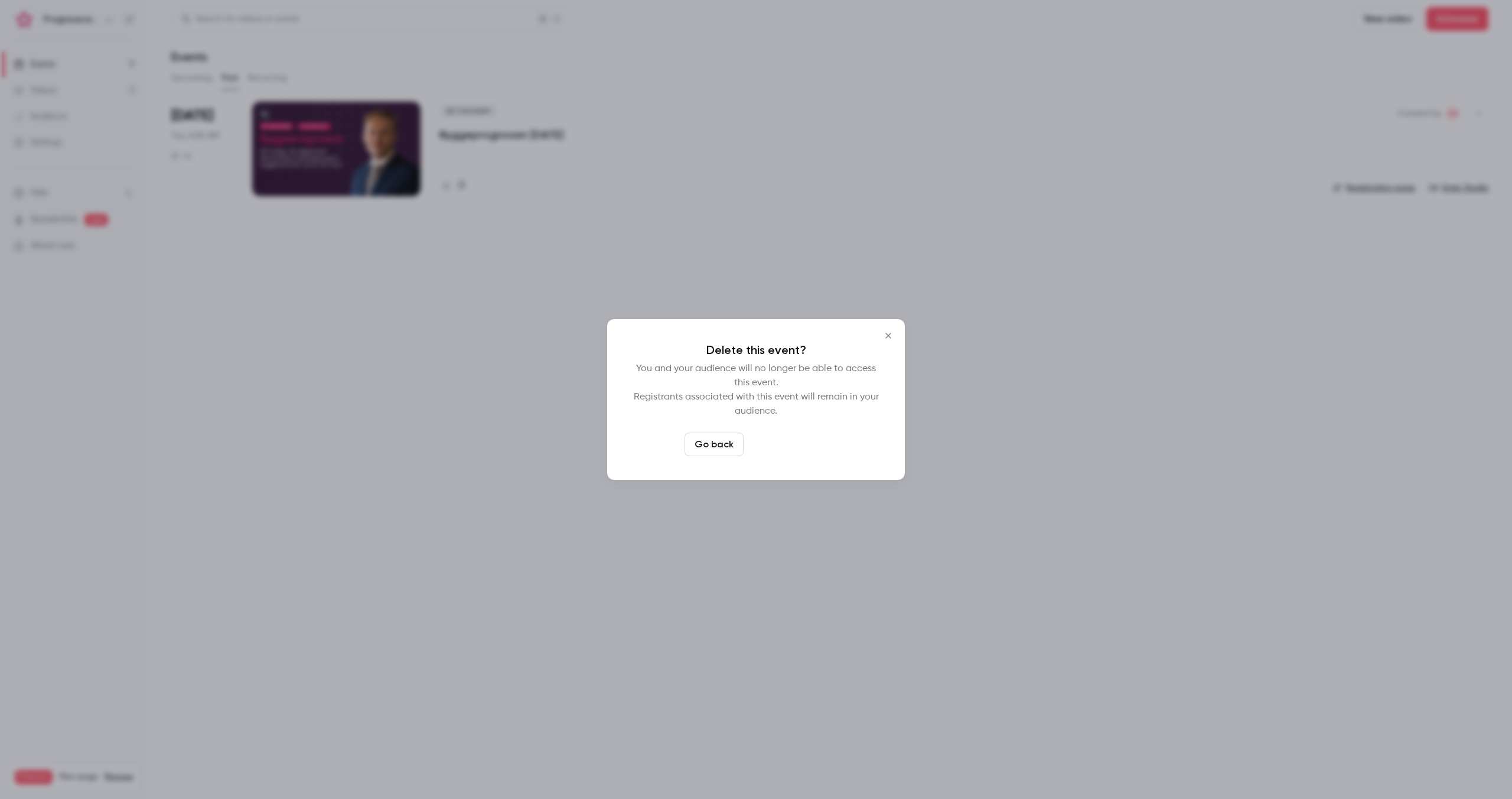
click at [805, 444] on button "Delete event" at bounding box center [788, 444] width 79 height 24
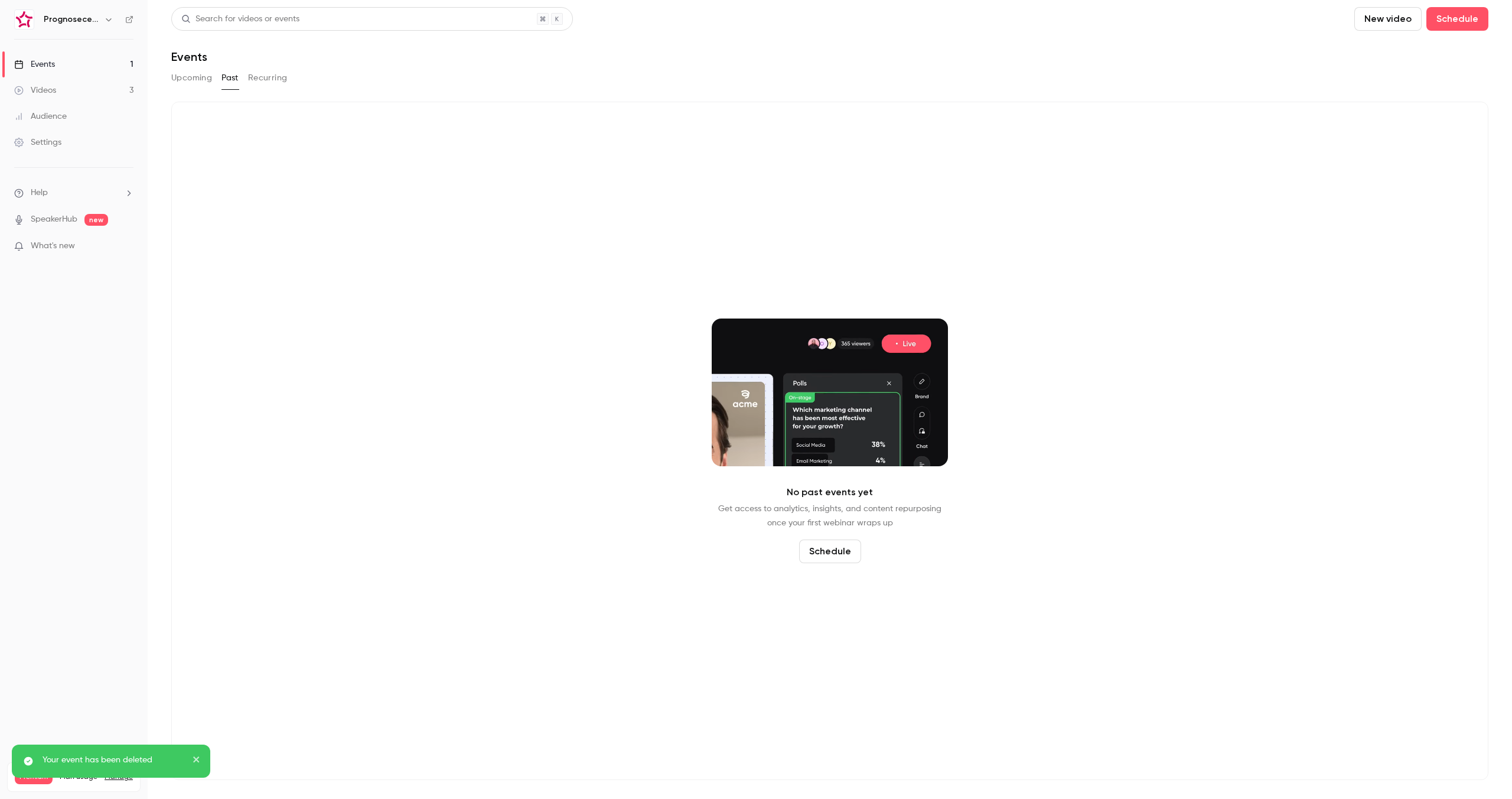
click at [191, 81] on button "Upcoming" at bounding box center [192, 78] width 41 height 19
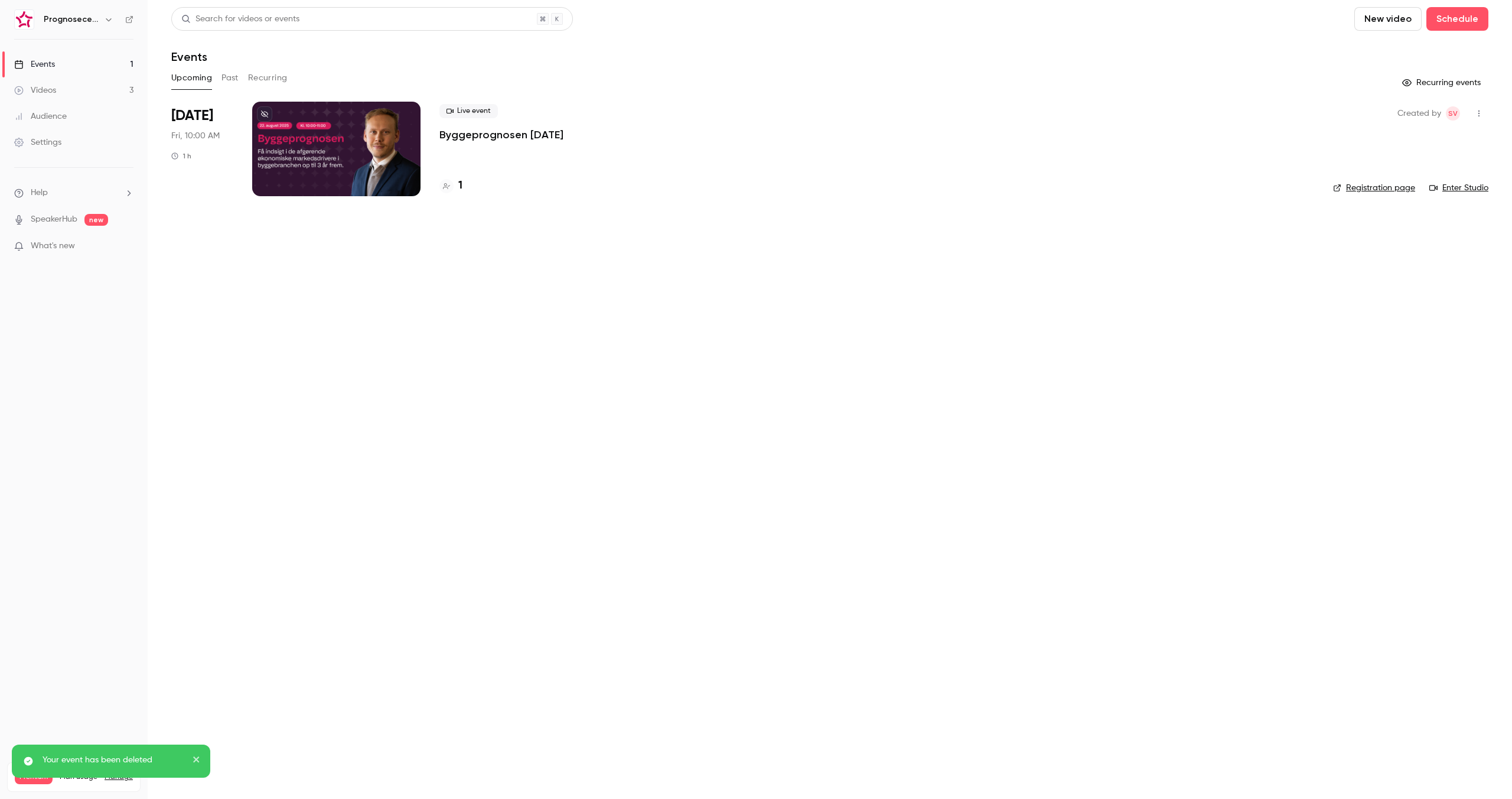
click at [546, 131] on p "Byggeprognosen [DATE]" at bounding box center [502, 135] width 124 height 14
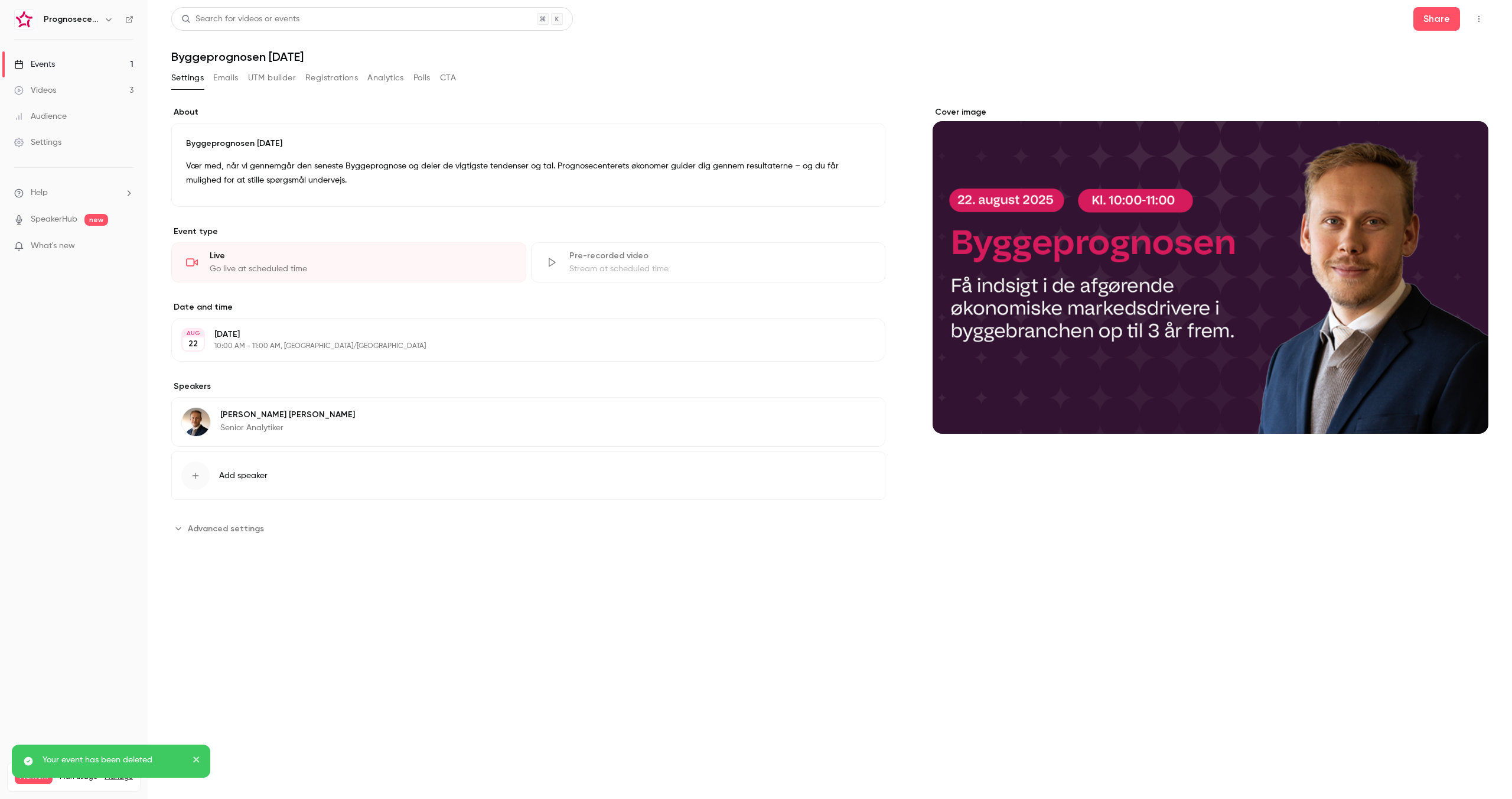
click at [339, 74] on button "Registrations" at bounding box center [332, 78] width 52 height 19
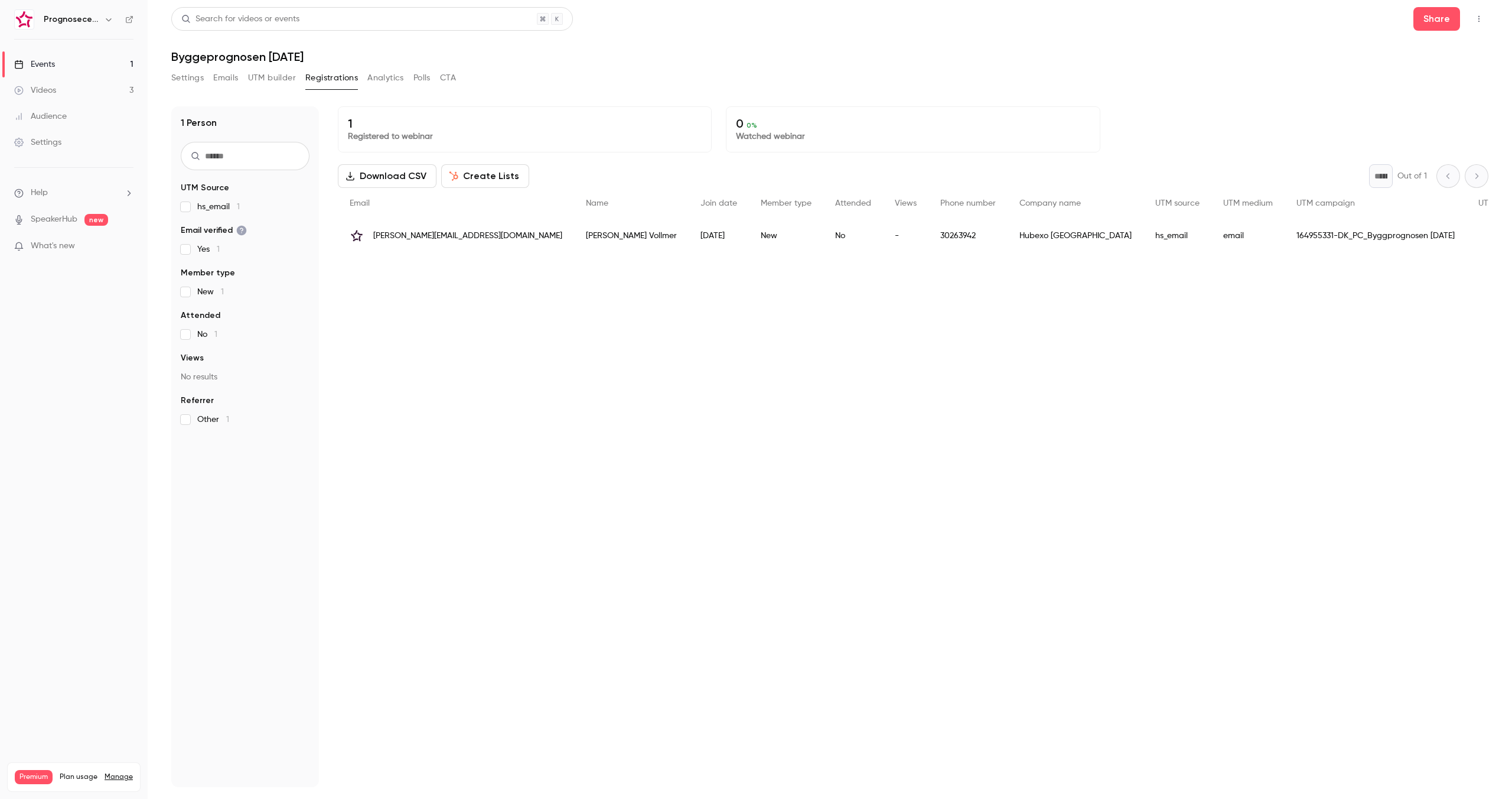
click at [327, 76] on button "Registrations" at bounding box center [332, 78] width 52 height 19
click at [238, 79] on button "Emails" at bounding box center [226, 78] width 25 height 19
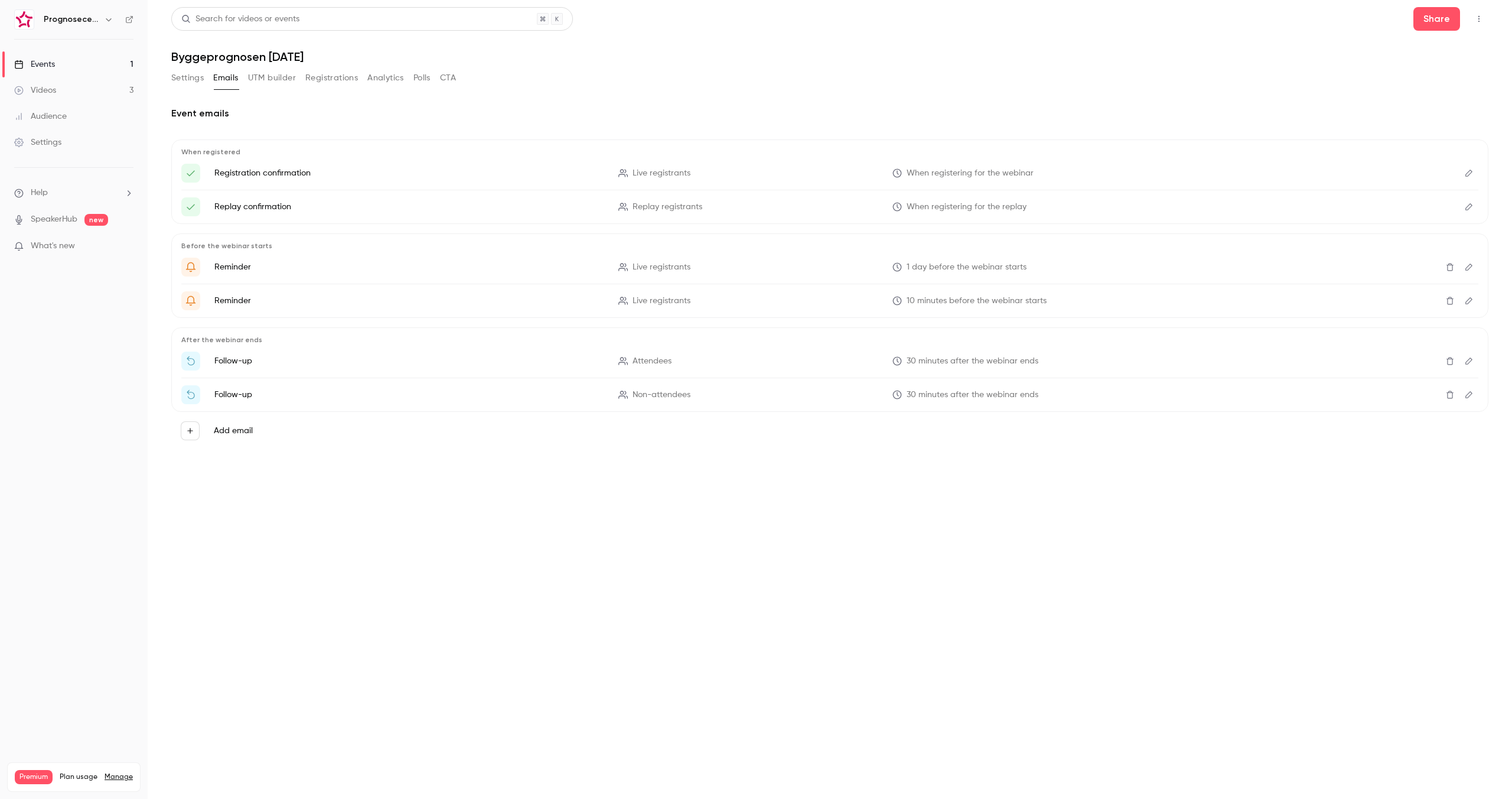
click at [198, 79] on button "Settings" at bounding box center [188, 78] width 33 height 19
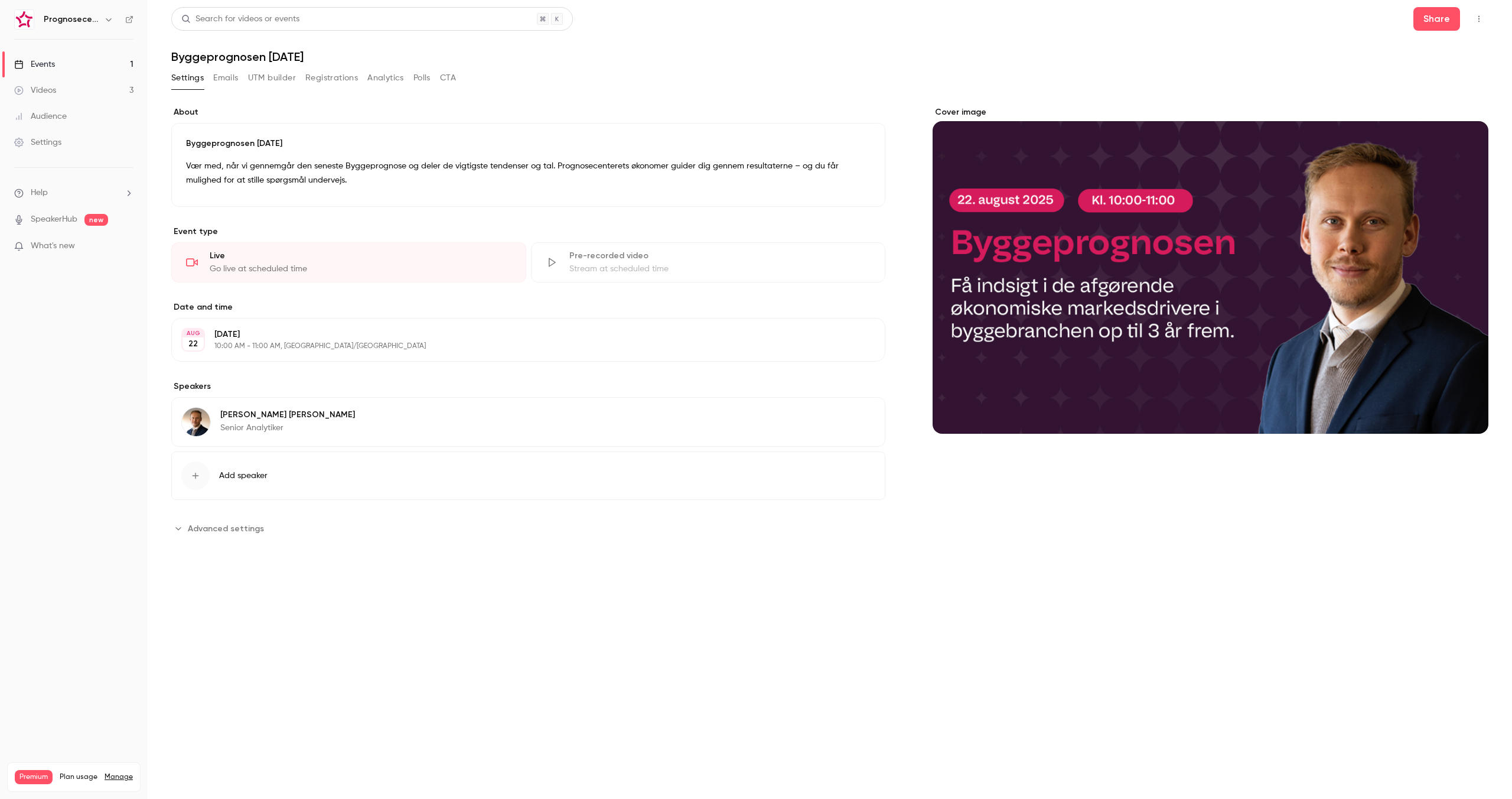
drag, startPoint x: 975, startPoint y: 621, endPoint x: 953, endPoint y: 596, distance: 33.3
click at [975, 621] on main "**********" at bounding box center [830, 399] width 1364 height 799
